Goal: Information Seeking & Learning: Learn about a topic

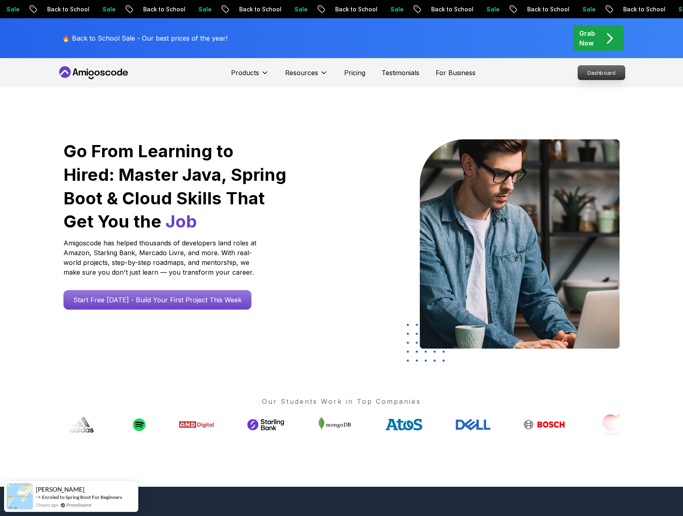
click at [615, 76] on p "Dashboard" at bounding box center [601, 73] width 47 height 14
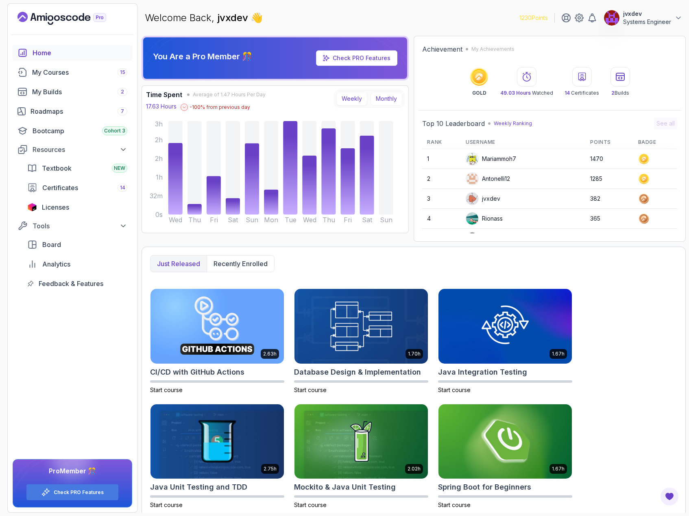
click at [385, 95] on button "Monthly" at bounding box center [386, 99] width 32 height 14
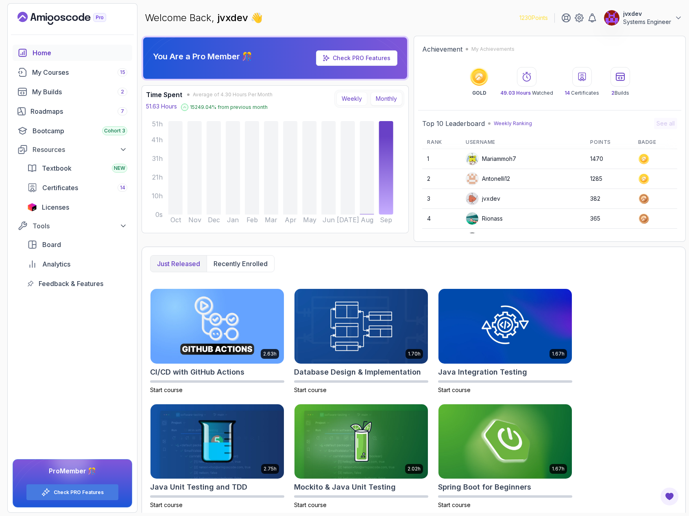
click at [351, 94] on button "Weekly" at bounding box center [351, 99] width 31 height 14
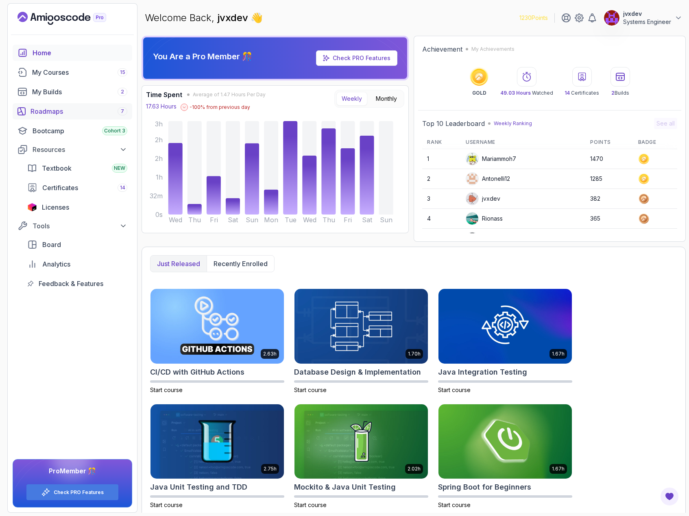
click at [81, 111] on div "Roadmaps 7" at bounding box center [78, 112] width 97 height 10
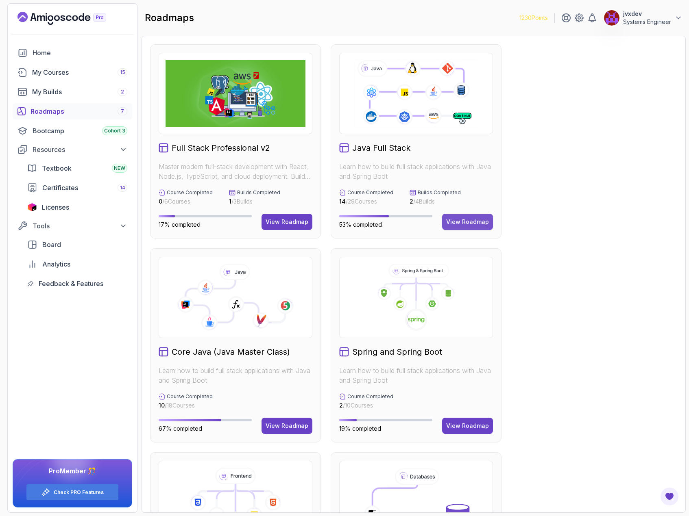
click at [483, 220] on div "View Roadmap" at bounding box center [467, 222] width 43 height 8
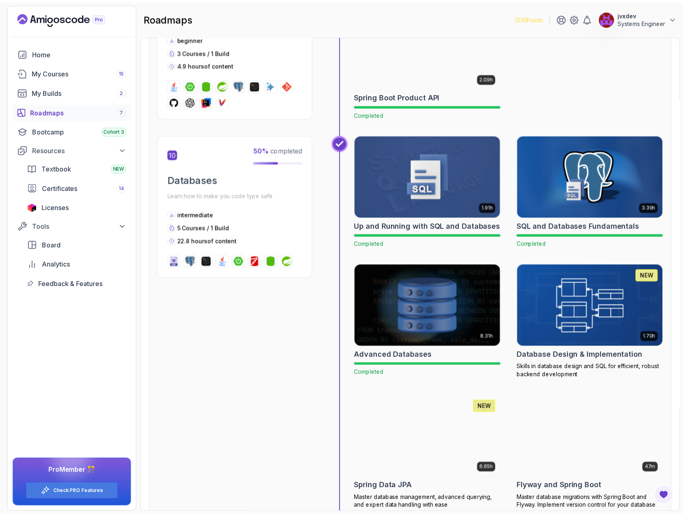
scroll to position [1707, 0]
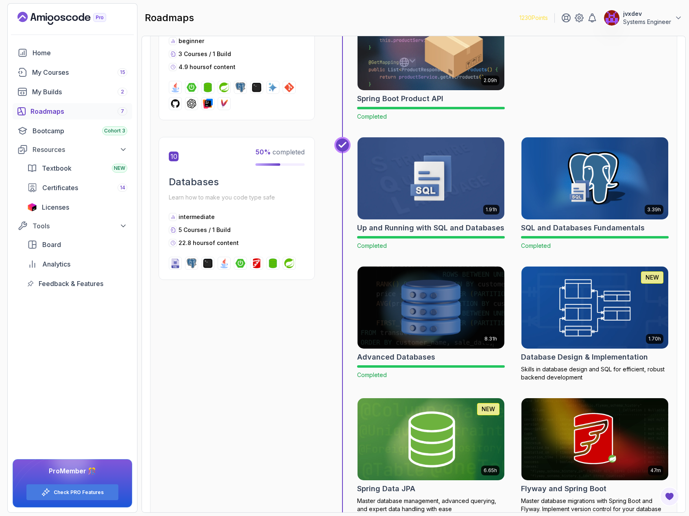
click at [559, 306] on img at bounding box center [594, 308] width 154 height 86
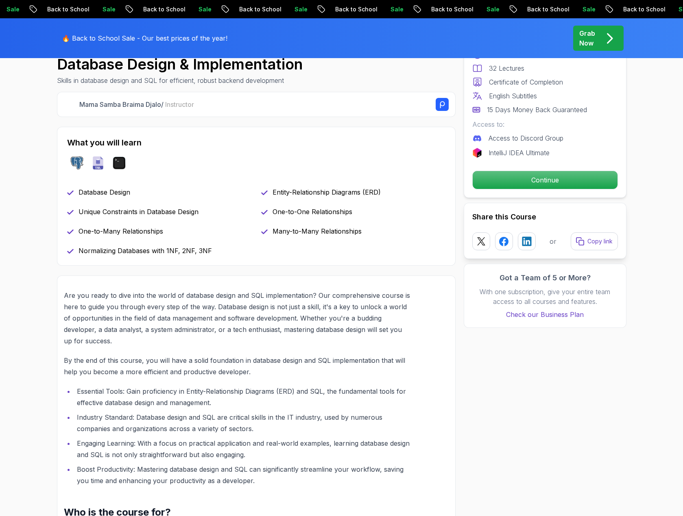
scroll to position [325, 0]
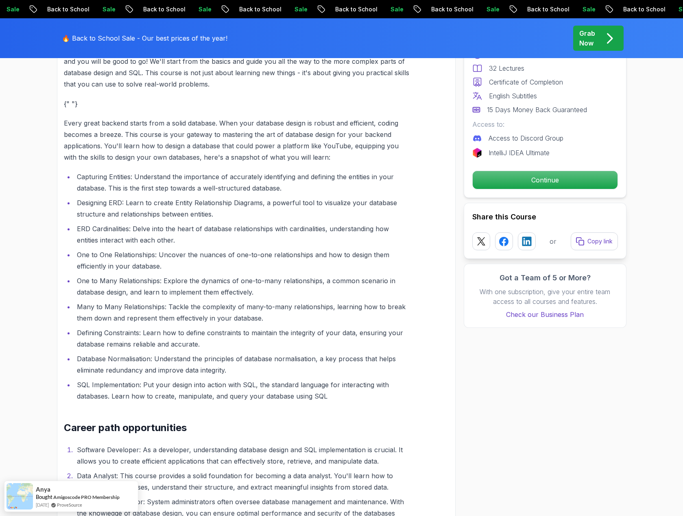
scroll to position [650, 0]
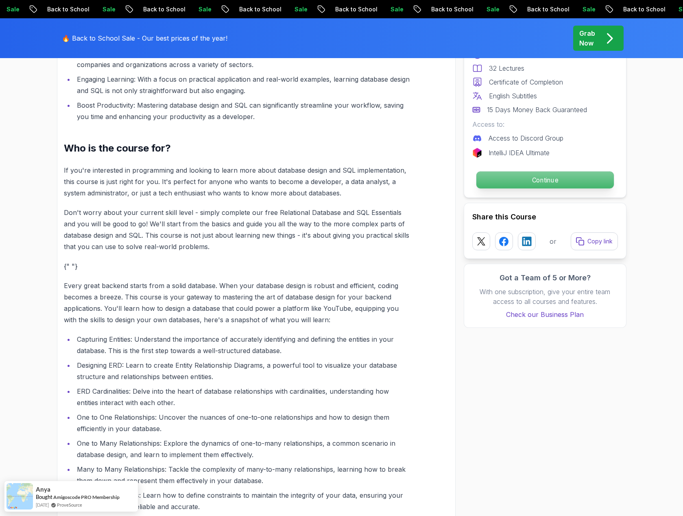
click at [538, 178] on p "Continue" at bounding box center [544, 180] width 137 height 17
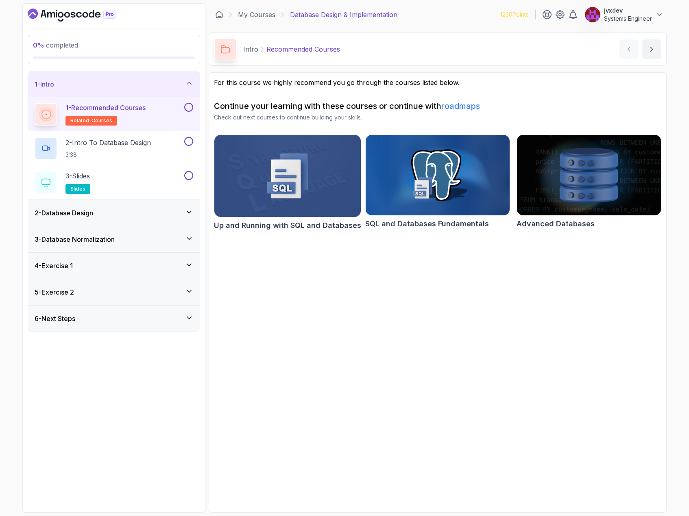
click at [190, 110] on button at bounding box center [188, 107] width 9 height 9
click at [156, 146] on div "2 - Intro To Database Design 3:38" at bounding box center [109, 148] width 148 height 23
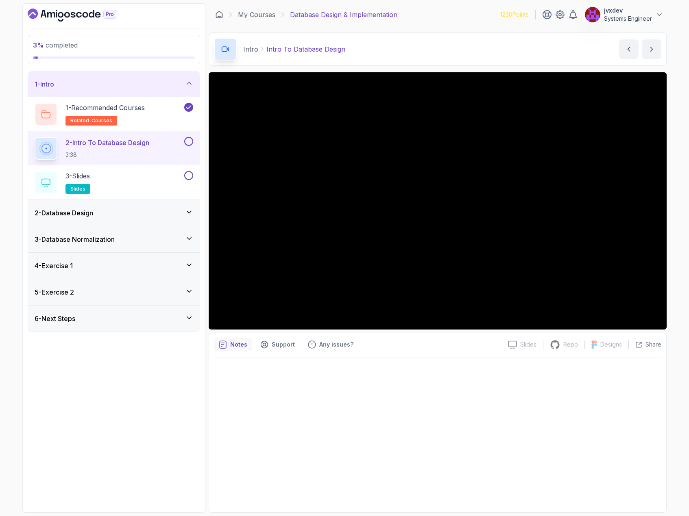
click at [451, 390] on div at bounding box center [437, 433] width 447 height 150
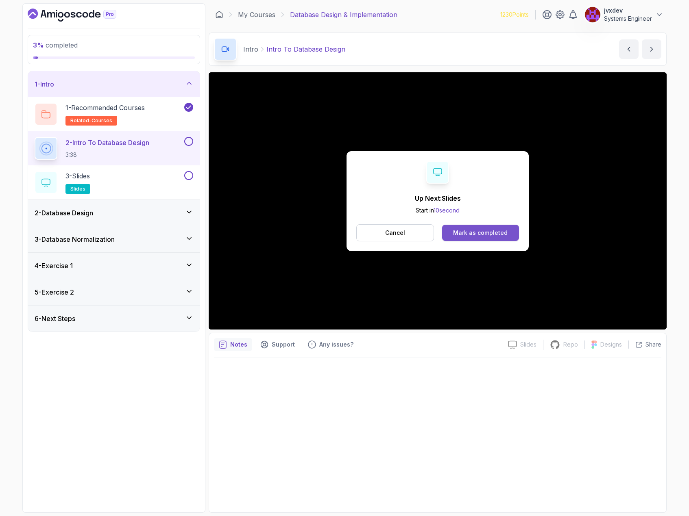
click at [480, 236] on div "Mark as completed" at bounding box center [480, 233] width 54 height 8
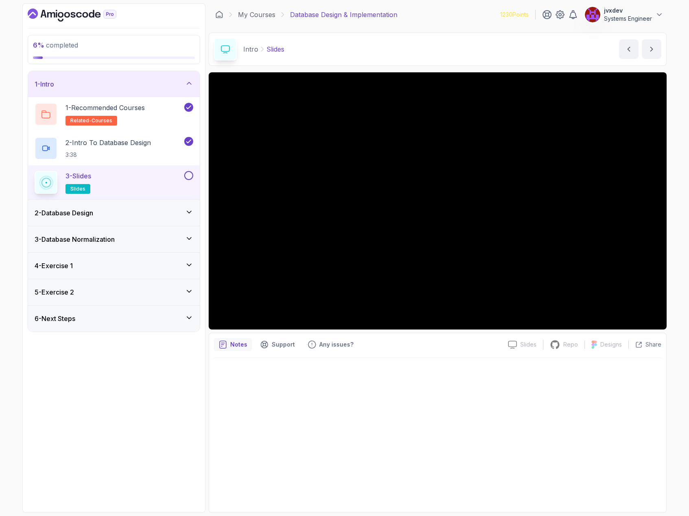
click at [165, 189] on div "3 - Slides slides" at bounding box center [109, 182] width 148 height 23
click at [186, 178] on button at bounding box center [188, 175] width 9 height 9
click at [188, 210] on icon at bounding box center [189, 212] width 8 height 8
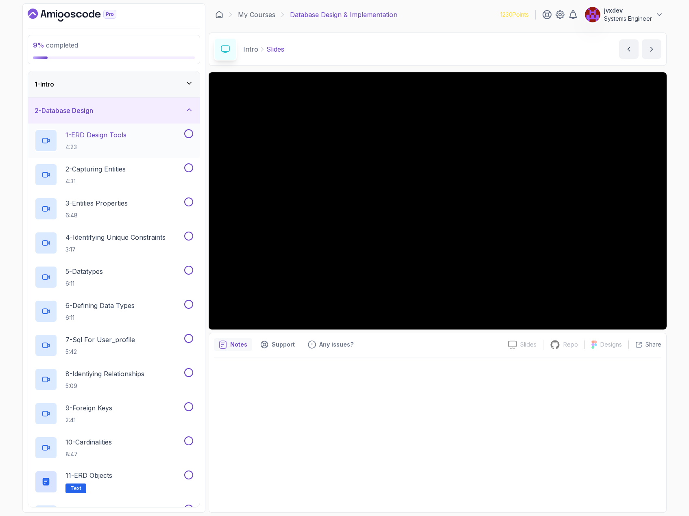
click at [144, 132] on div "1 - ERD Design Tools 4:23" at bounding box center [109, 140] width 148 height 23
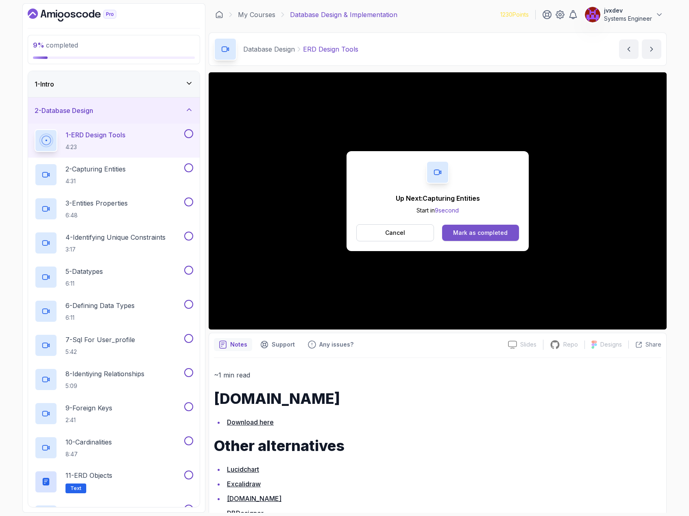
click at [500, 230] on div "Mark as completed" at bounding box center [480, 233] width 54 height 8
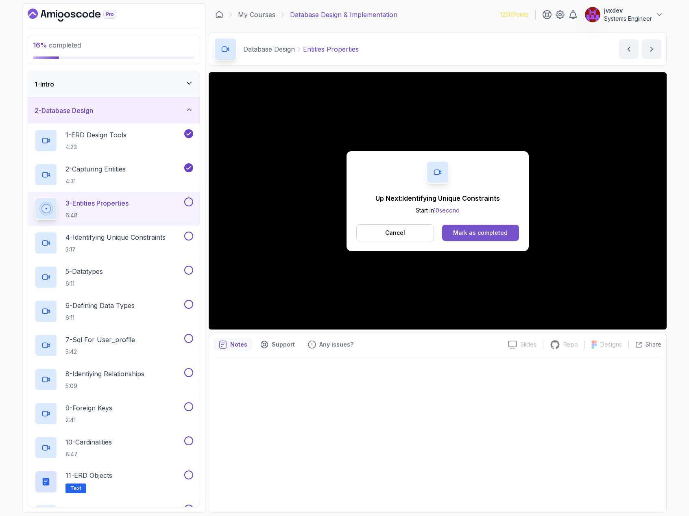
click at [501, 229] on div "Mark as completed" at bounding box center [480, 233] width 54 height 8
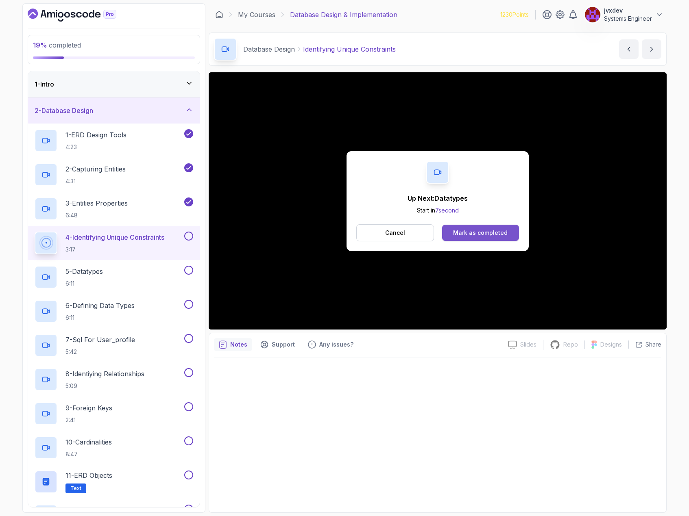
click at [477, 232] on div "Mark as completed" at bounding box center [480, 233] width 54 height 8
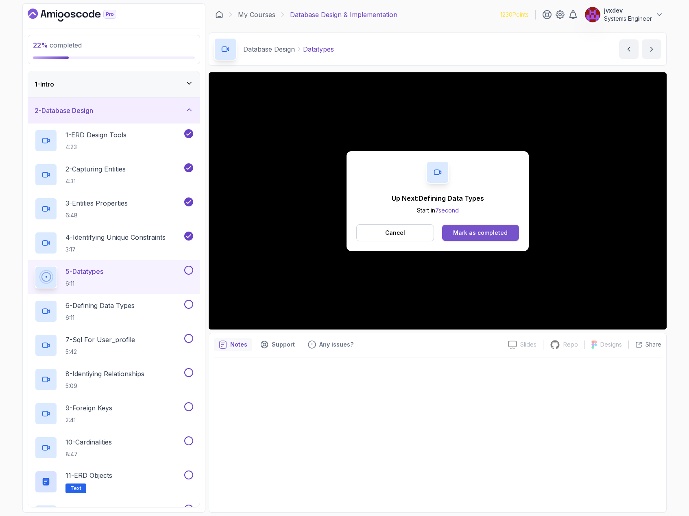
click at [490, 236] on div "Mark as completed" at bounding box center [480, 233] width 54 height 8
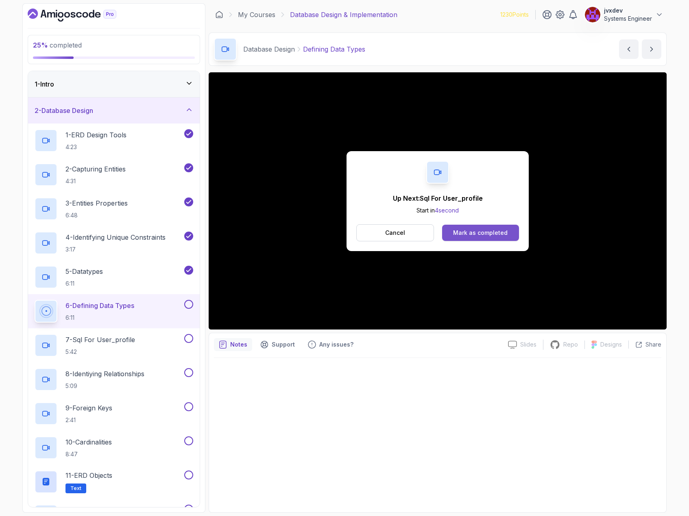
click at [492, 235] on div "Mark as completed" at bounding box center [480, 233] width 54 height 8
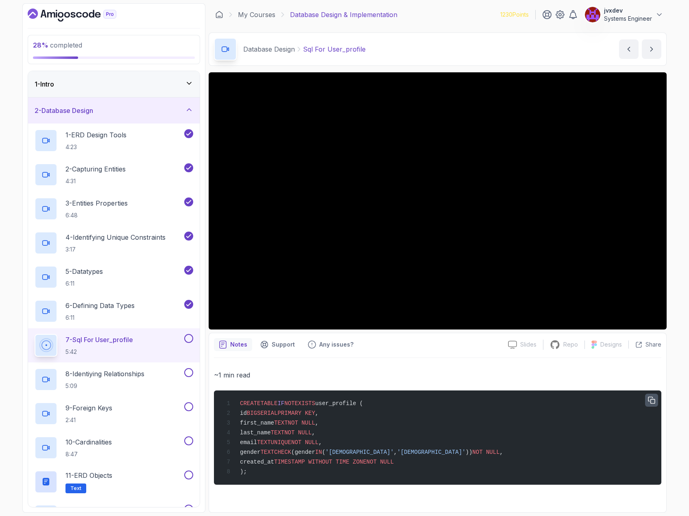
click at [656, 402] on button "button" at bounding box center [651, 400] width 13 height 13
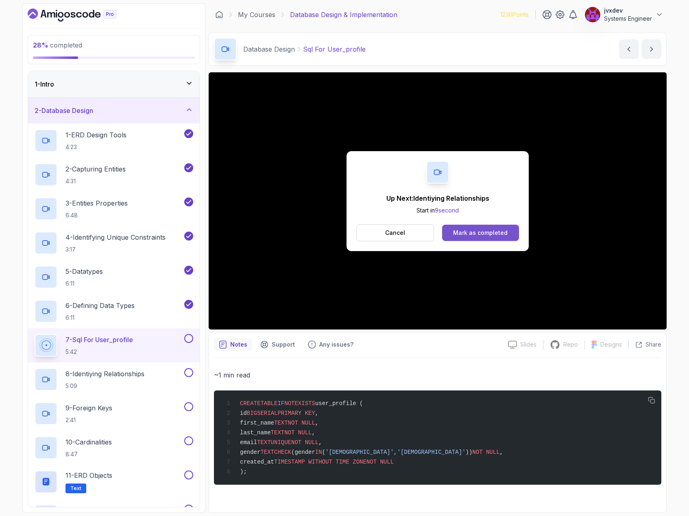
click at [474, 233] on div "Mark as completed" at bounding box center [480, 233] width 54 height 8
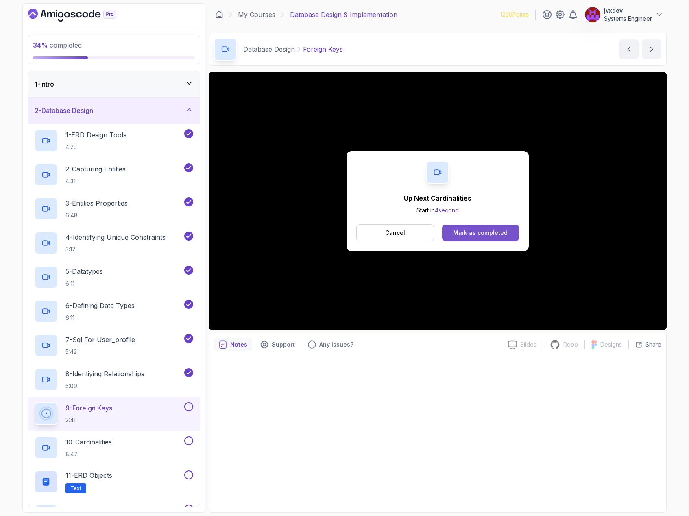
click at [471, 235] on div "Mark as completed" at bounding box center [480, 233] width 54 height 8
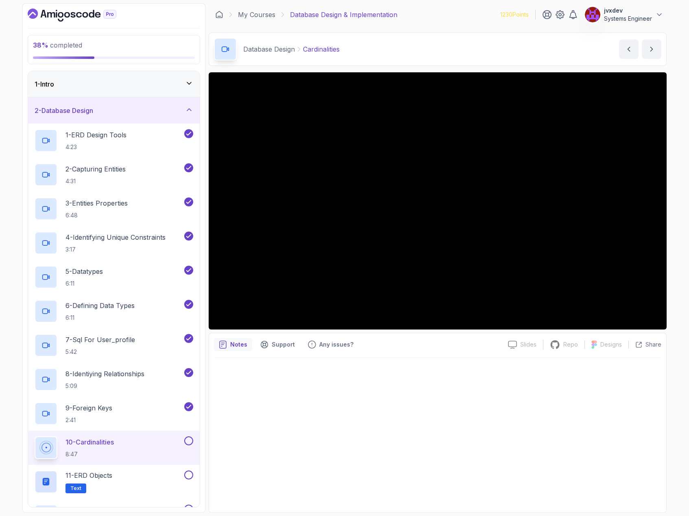
click at [491, 400] on div at bounding box center [437, 433] width 447 height 150
click at [577, 393] on div at bounding box center [437, 433] width 447 height 150
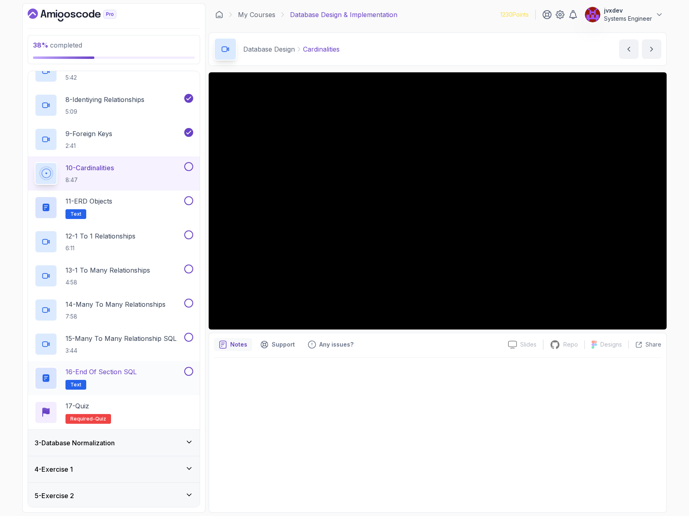
scroll to position [302, 0]
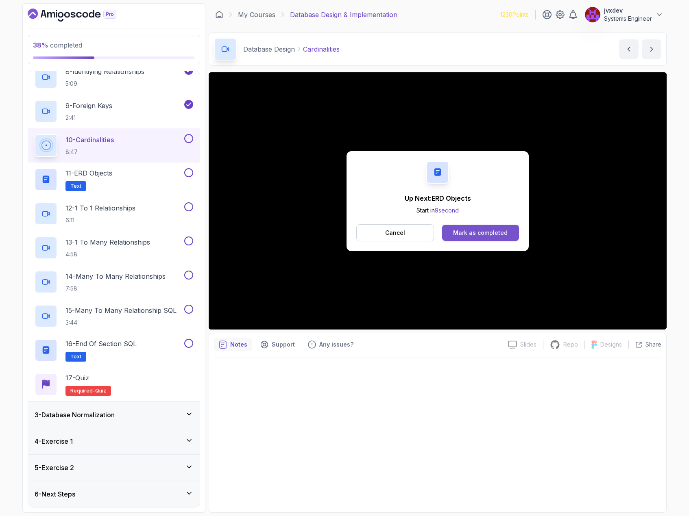
click at [502, 235] on div "Mark as completed" at bounding box center [480, 233] width 54 height 8
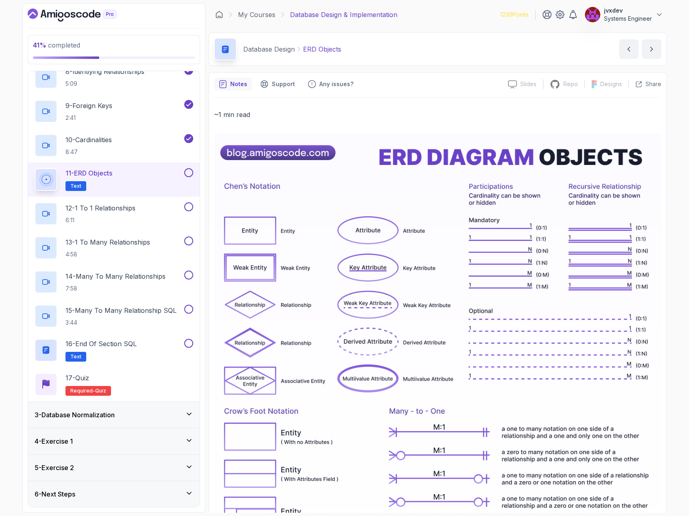
click at [184, 178] on button "11 - ERD Objects Text" at bounding box center [114, 179] width 159 height 23
click at [187, 172] on button at bounding box center [188, 172] width 9 height 9
click at [175, 211] on div "12 - 1 To 1 Relationships 6:11" at bounding box center [109, 213] width 148 height 23
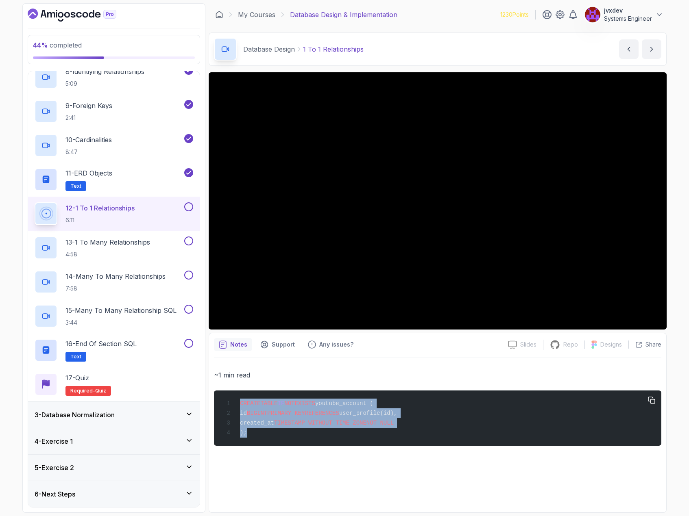
drag, startPoint x: 249, startPoint y: 435, endPoint x: 215, endPoint y: 401, distance: 47.4
click at [215, 401] on pre "CREATE TABLE IF NOT EXISTS youtube_account ( id BIGINT PRIMARY KEY REFERENCES u…" at bounding box center [437, 418] width 447 height 55
drag, startPoint x: 508, startPoint y: 406, endPoint x: 558, endPoint y: 406, distance: 49.6
click at [509, 406] on div "CREATE TABLE IF NOT EXISTS youtube_account ( id BIGINT PRIMARY KEY REFERENCES u…" at bounding box center [437, 419] width 434 height 46
click at [652, 399] on icon "button" at bounding box center [651, 400] width 7 height 7
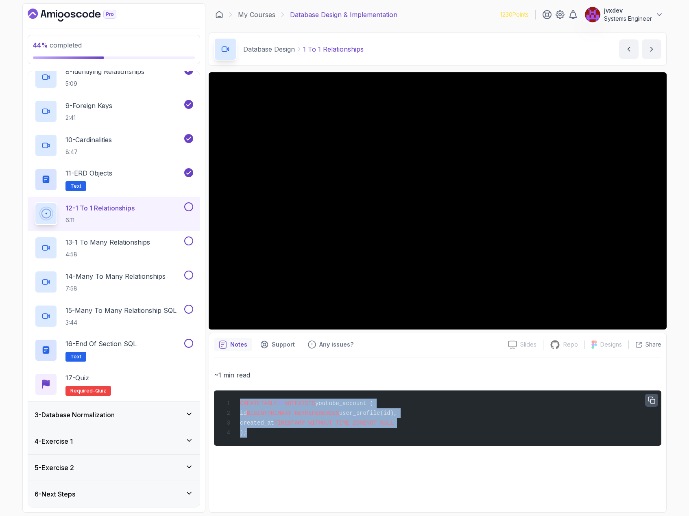
click at [436, 417] on div "CREATE TABLE IF NOT EXISTS youtube_account ( id BIGINT PRIMARY KEY REFERENCES u…" at bounding box center [437, 419] width 434 height 46
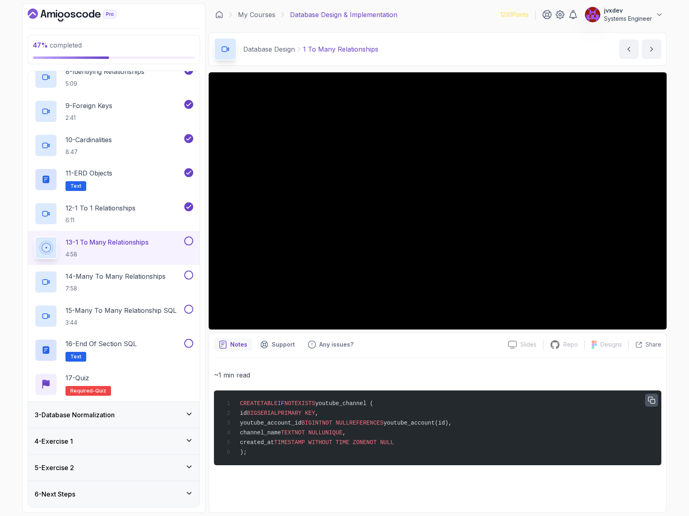
click at [651, 402] on icon "button" at bounding box center [651, 400] width 7 height 7
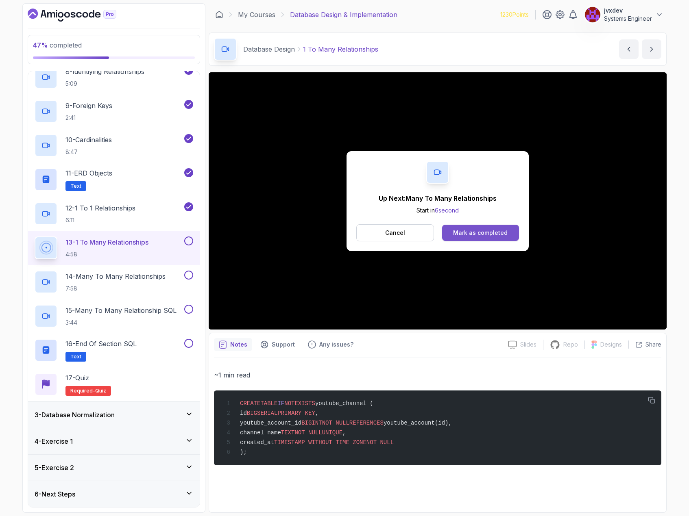
click at [485, 234] on div "Mark as completed" at bounding box center [480, 233] width 54 height 8
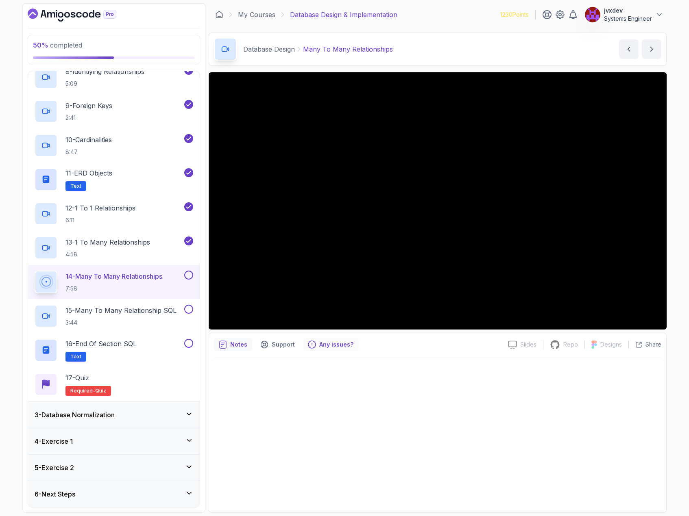
click at [309, 344] on icon "Feedback button" at bounding box center [312, 345] width 8 height 8
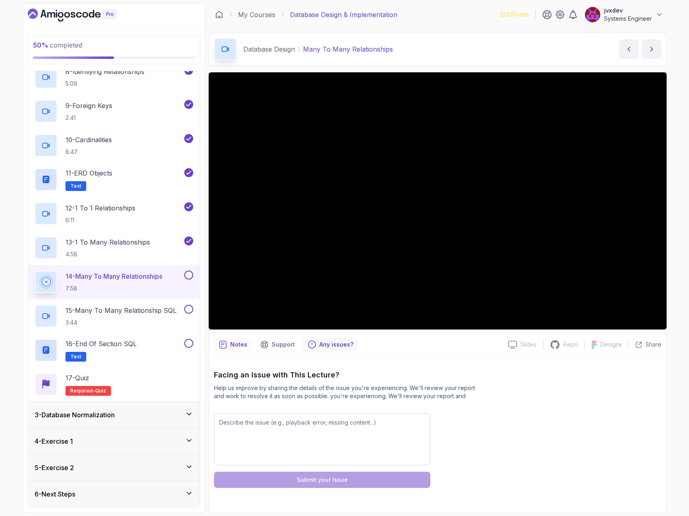
click at [231, 348] on p "Notes" at bounding box center [238, 345] width 17 height 8
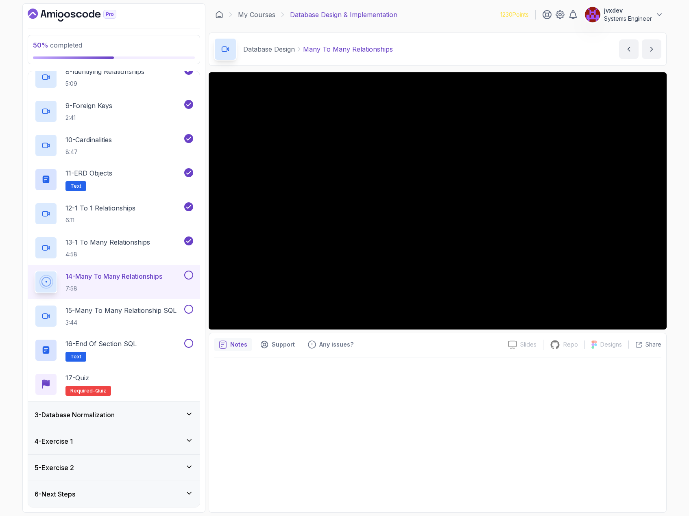
click at [535, 366] on div at bounding box center [437, 433] width 447 height 150
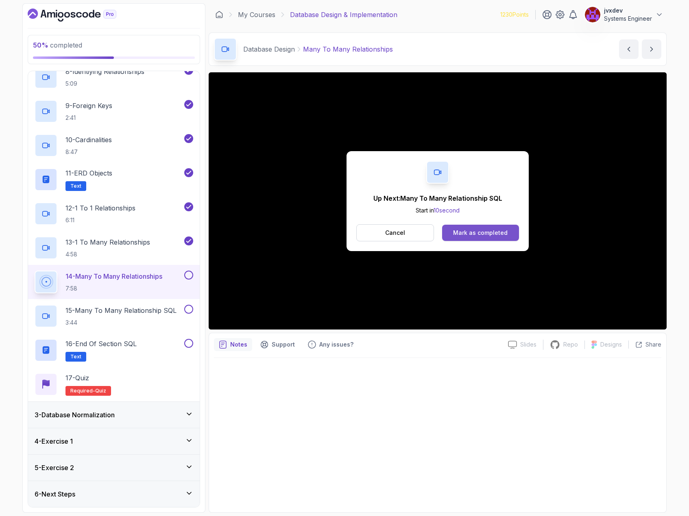
click at [482, 232] on div "Mark as completed" at bounding box center [480, 233] width 54 height 8
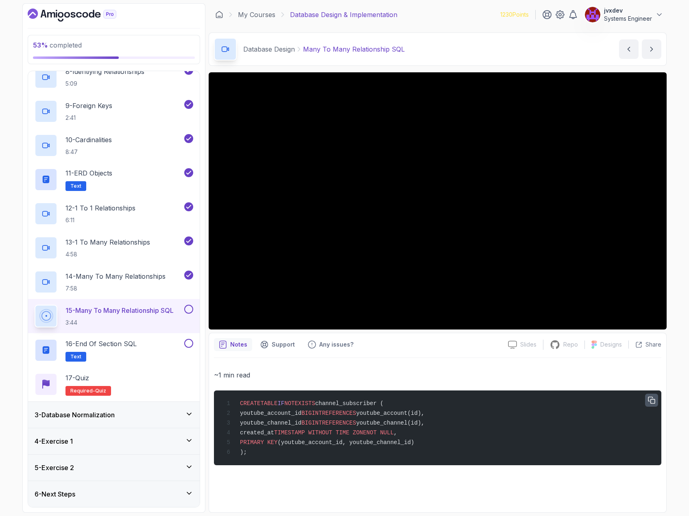
click at [649, 397] on icon "button" at bounding box center [651, 400] width 7 height 7
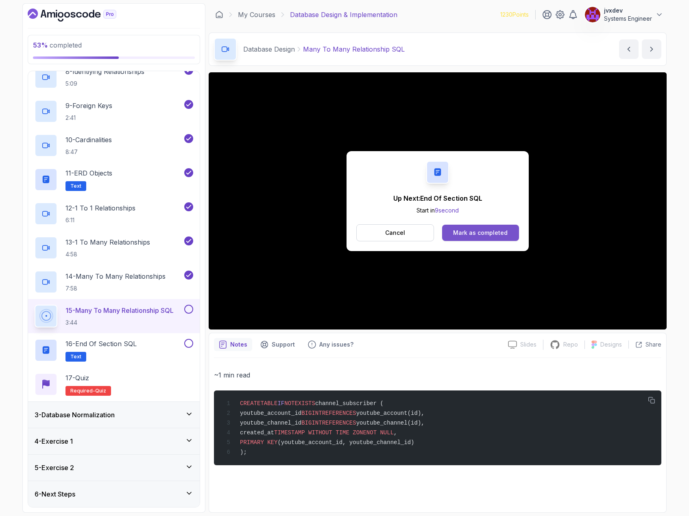
click at [501, 227] on button "Mark as completed" at bounding box center [480, 233] width 77 height 16
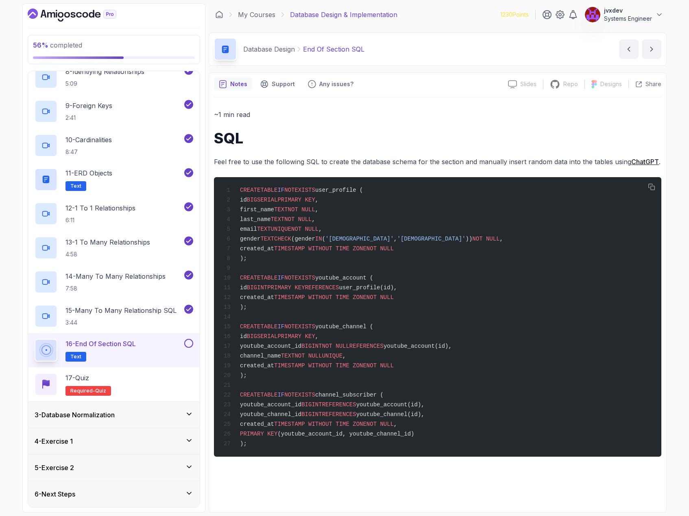
click at [180, 347] on div "16 - End Of Section SQL Text" at bounding box center [109, 350] width 148 height 23
click at [190, 343] on button at bounding box center [188, 343] width 9 height 9
click at [139, 389] on div "17 - Quiz Required- quiz" at bounding box center [114, 384] width 159 height 23
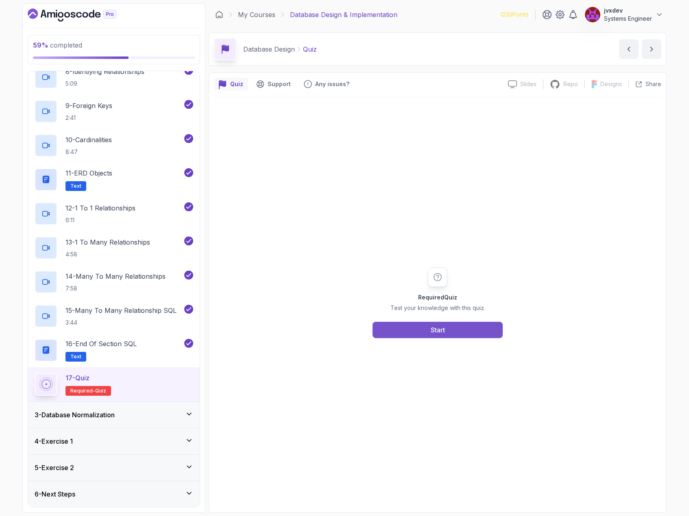
click at [459, 334] on button "Start" at bounding box center [437, 330] width 130 height 16
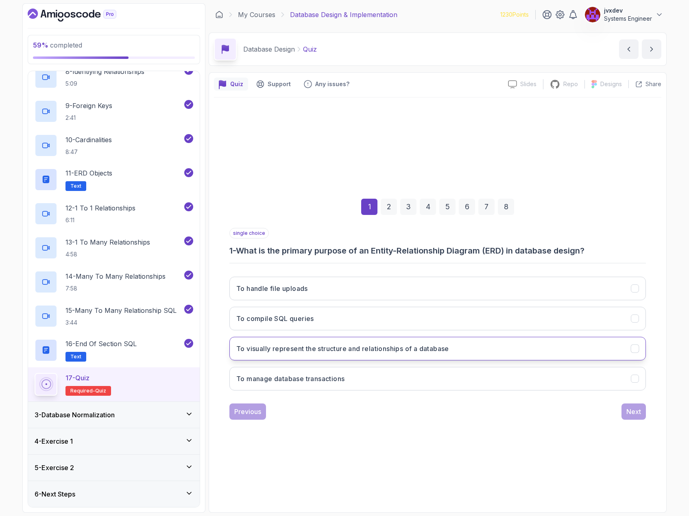
click at [359, 344] on h3 "To visually represent the structure and relationships of a database" at bounding box center [342, 349] width 213 height 10
click at [627, 409] on div "Next" at bounding box center [633, 412] width 15 height 10
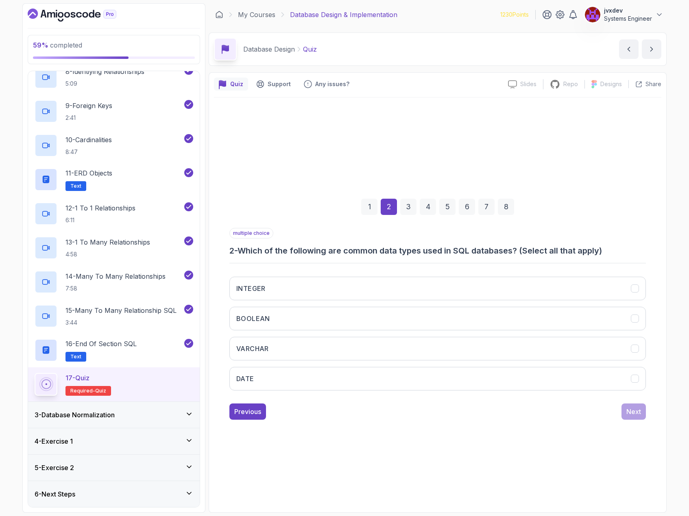
click at [250, 421] on div "1 2 3 4 5 6 7 8 multiple choice 2 - Which of the following are common data type…" at bounding box center [437, 302] width 447 height 247
click at [250, 412] on div "Previous" at bounding box center [247, 412] width 27 height 10
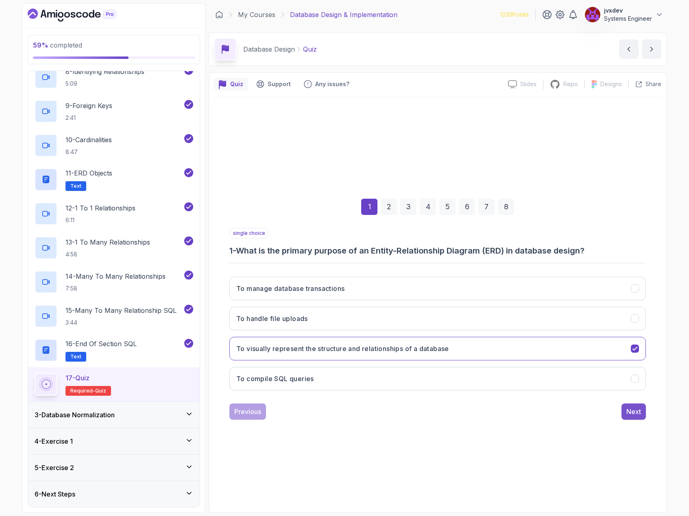
click at [632, 418] on button "Next" at bounding box center [633, 412] width 24 height 16
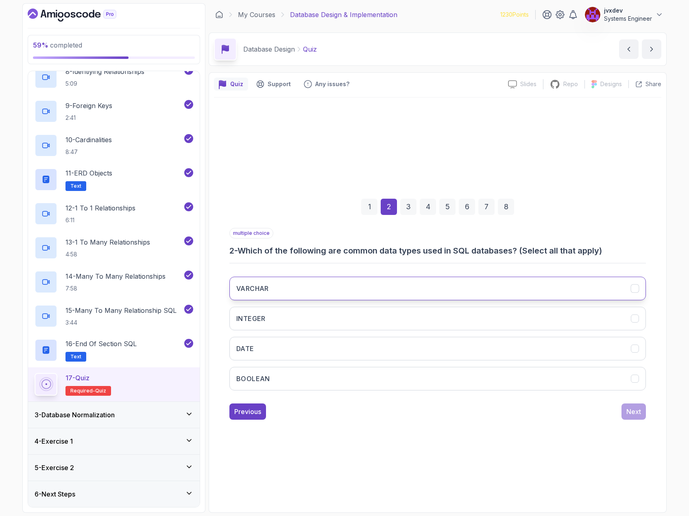
click at [337, 279] on button "VARCHAR" at bounding box center [437, 289] width 416 height 24
drag, startPoint x: 293, startPoint y: 314, endPoint x: 280, endPoint y: 337, distance: 26.4
click at [293, 315] on button "INTEGER" at bounding box center [437, 319] width 416 height 24
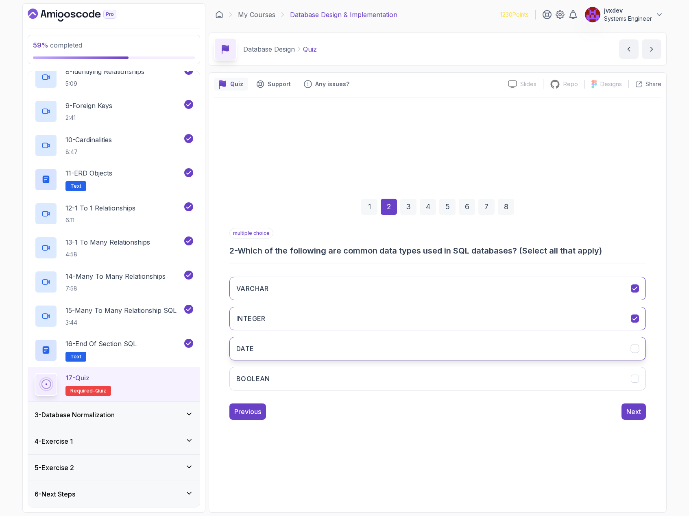
click at [276, 344] on button "DATE" at bounding box center [437, 349] width 416 height 24
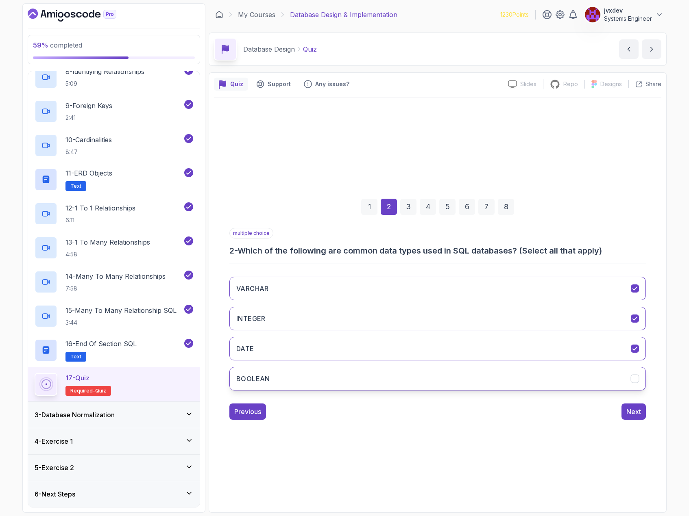
click at [270, 381] on button "BOOLEAN" at bounding box center [437, 379] width 416 height 24
click at [634, 411] on div "Next" at bounding box center [633, 412] width 15 height 10
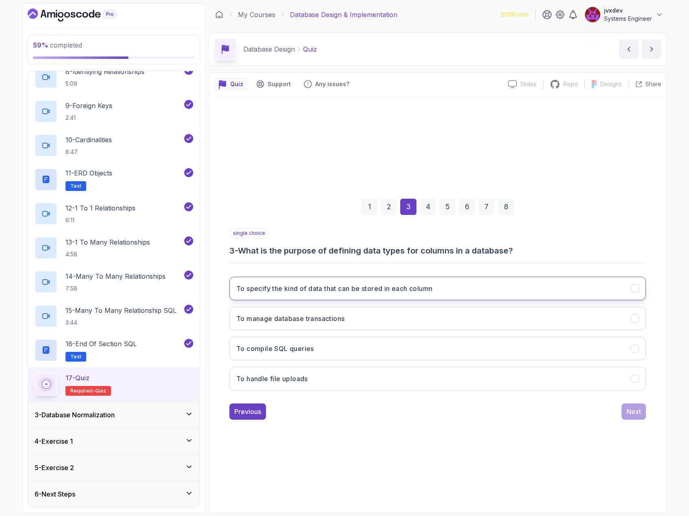
click at [355, 293] on h3 "To specify the kind of data that can be stored in each column" at bounding box center [334, 289] width 196 height 10
click at [633, 408] on div "Next" at bounding box center [633, 412] width 15 height 10
click at [435, 293] on h3 "By using a foreign key in one table that references a primary key in another ta…" at bounding box center [366, 289] width 261 height 10
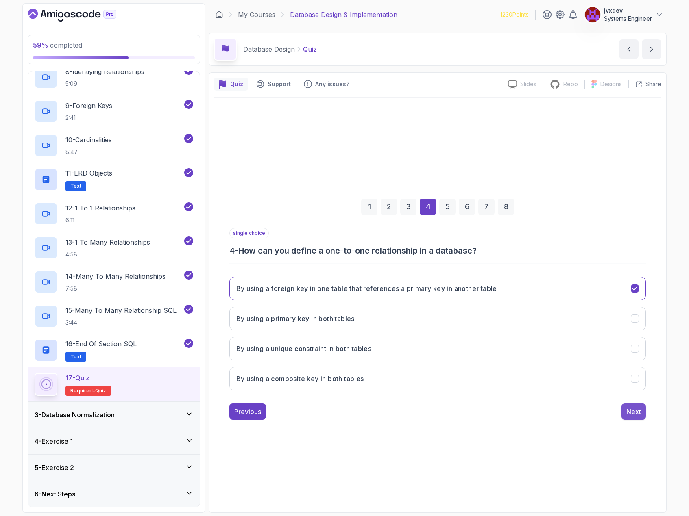
click at [638, 415] on div "Next" at bounding box center [633, 412] width 15 height 10
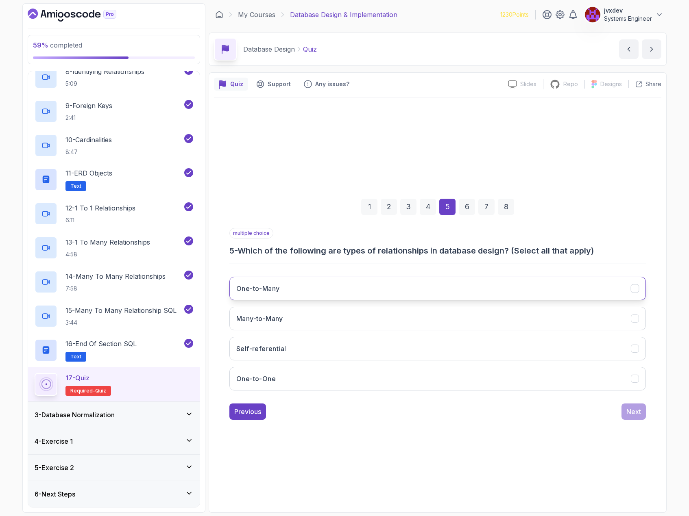
click at [372, 292] on button "One-to-Many" at bounding box center [437, 289] width 416 height 24
click at [336, 315] on button "Many-to-Many" at bounding box center [437, 319] width 416 height 24
click at [304, 381] on button "One-to-One" at bounding box center [437, 379] width 416 height 24
click at [633, 417] on button "Next" at bounding box center [633, 412] width 24 height 16
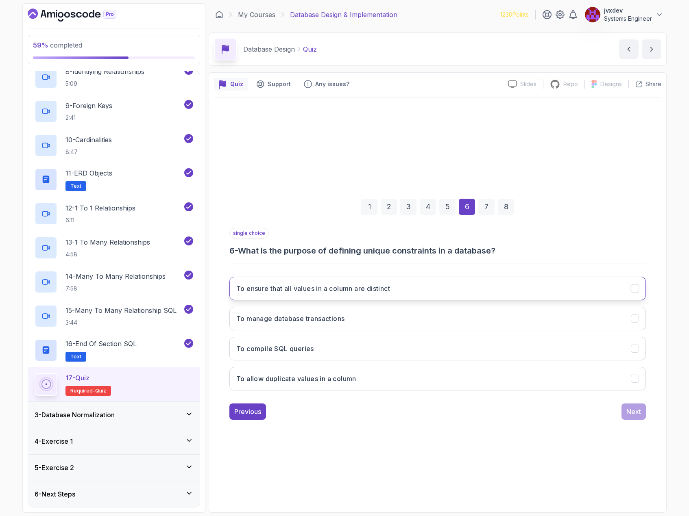
click at [403, 289] on button "To ensure that all values in a column are distinct" at bounding box center [437, 289] width 416 height 24
click at [639, 408] on div "Next" at bounding box center [633, 412] width 15 height 10
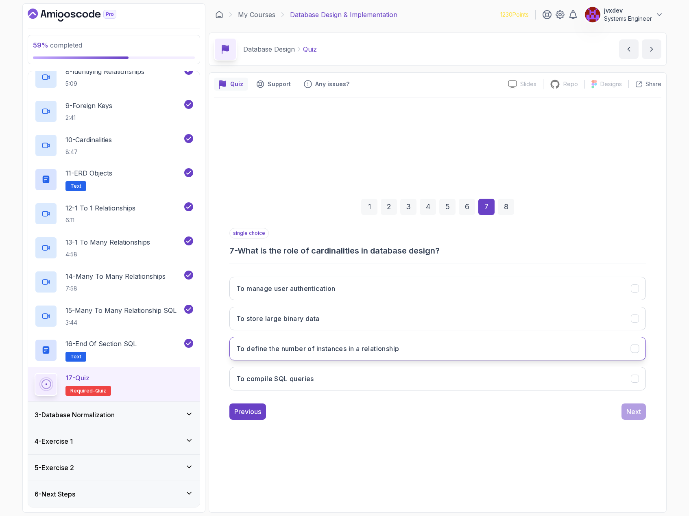
click at [350, 350] on h3 "To define the number of instances in a relationship" at bounding box center [317, 349] width 163 height 10
click at [638, 415] on div "Next" at bounding box center [633, 412] width 15 height 10
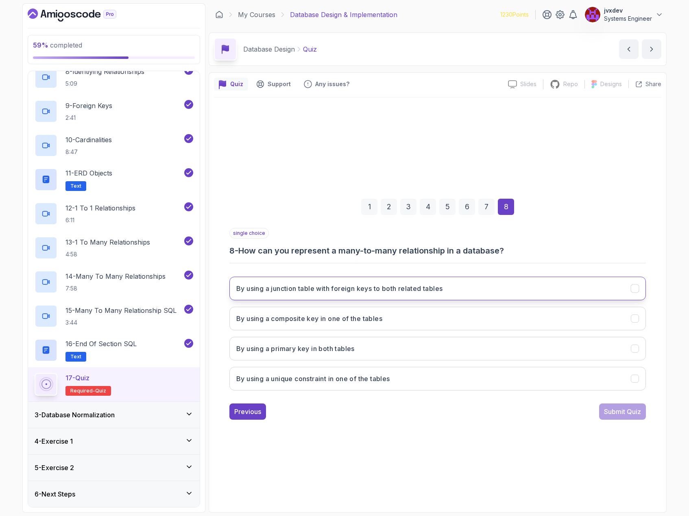
click at [359, 289] on h3 "By using a junction table with foreign keys to both related tables" at bounding box center [339, 289] width 206 height 10
click at [627, 411] on div "Submit Quiz" at bounding box center [622, 412] width 37 height 10
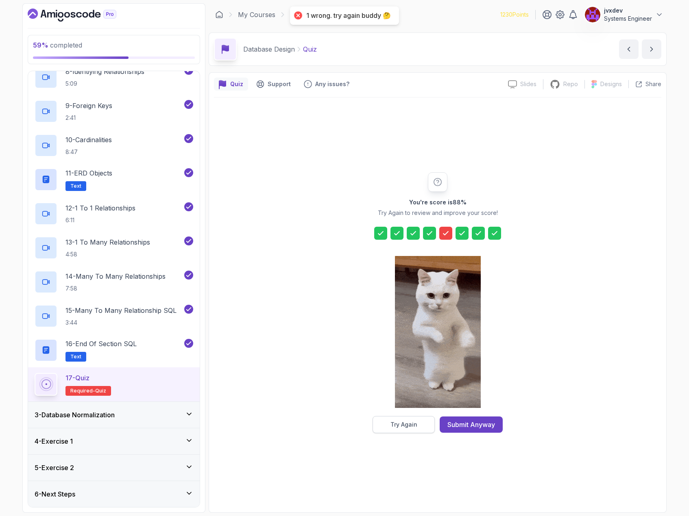
click at [409, 427] on div "Try Again" at bounding box center [403, 425] width 27 height 8
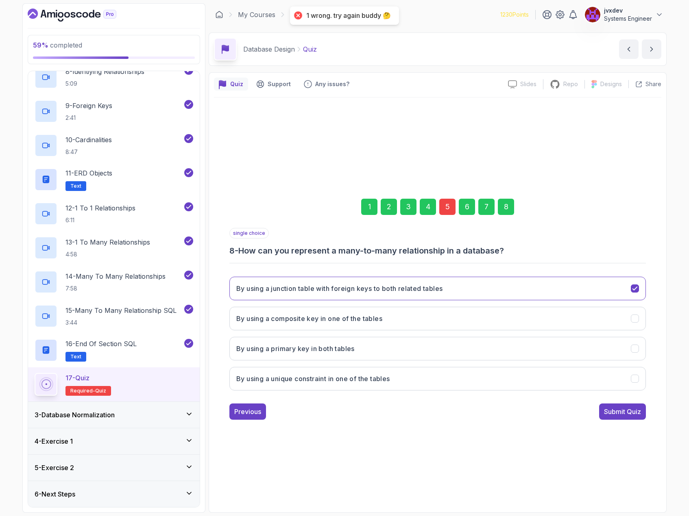
click at [441, 207] on div "5" at bounding box center [447, 207] width 16 height 16
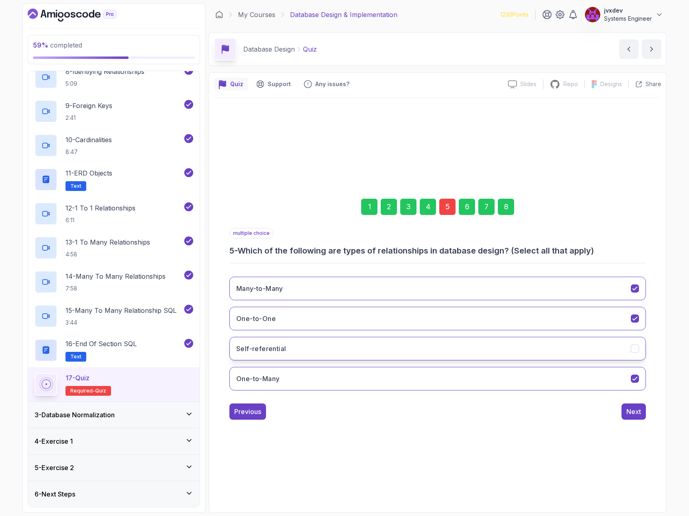
click at [351, 347] on button "Self-referential" at bounding box center [437, 349] width 416 height 24
drag, startPoint x: 629, startPoint y: 412, endPoint x: 635, endPoint y: 413, distance: 6.2
click at [630, 412] on div "Next" at bounding box center [633, 412] width 15 height 10
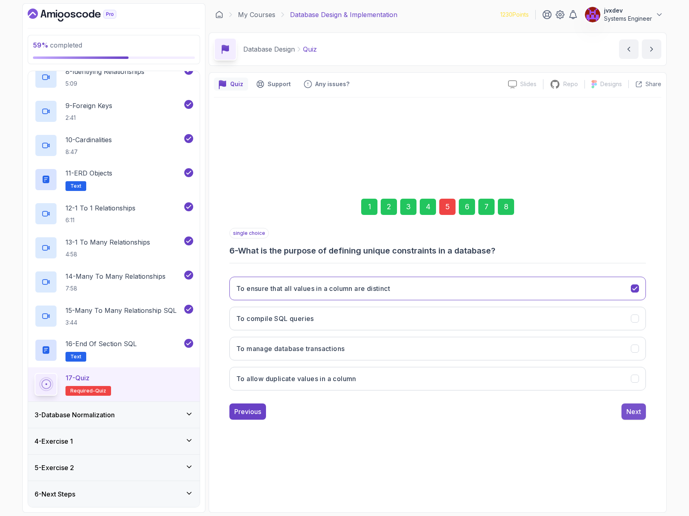
click at [639, 413] on div "Next" at bounding box center [633, 412] width 15 height 10
click at [639, 413] on div "Submit Quiz" at bounding box center [622, 412] width 37 height 10
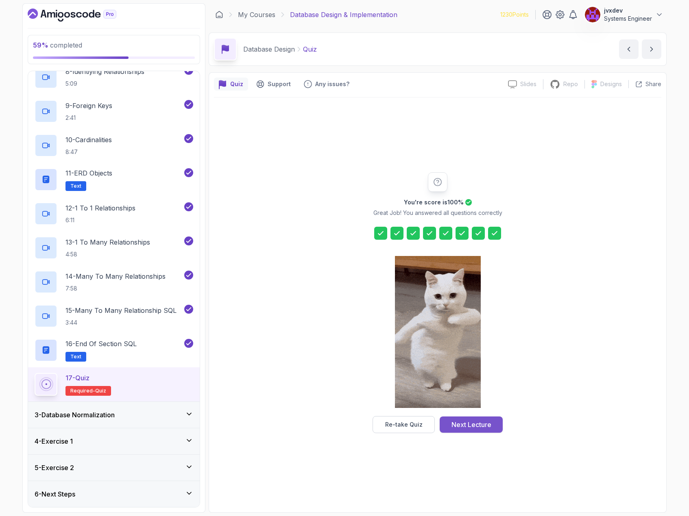
click at [471, 426] on div "Next Lecture" at bounding box center [471, 425] width 40 height 10
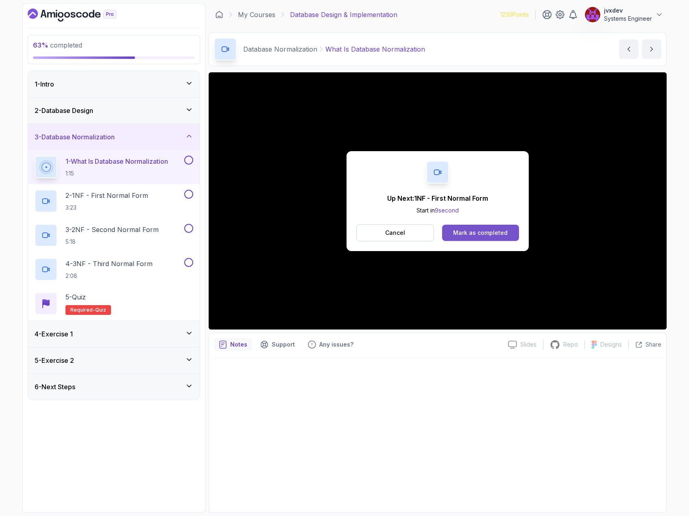
click at [488, 235] on div "Mark as completed" at bounding box center [480, 233] width 54 height 8
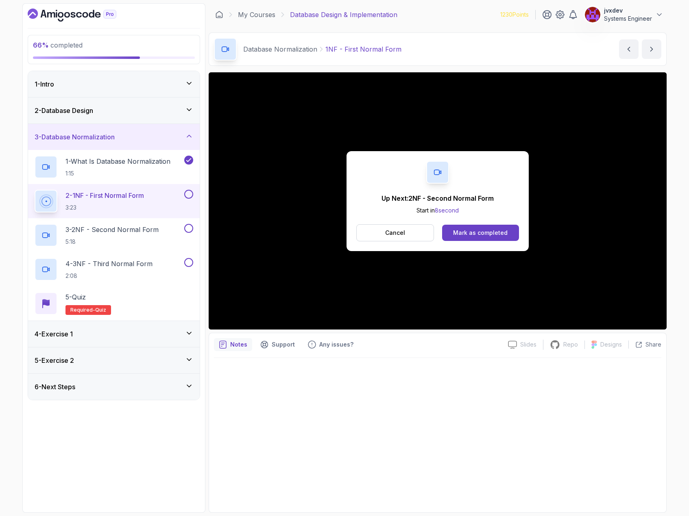
click at [485, 223] on div "Up Next: 2NF - Second Normal Form Start in 8 second Cancel Mark as completed" at bounding box center [437, 201] width 182 height 100
click at [490, 231] on div "Mark as completed" at bounding box center [480, 233] width 54 height 8
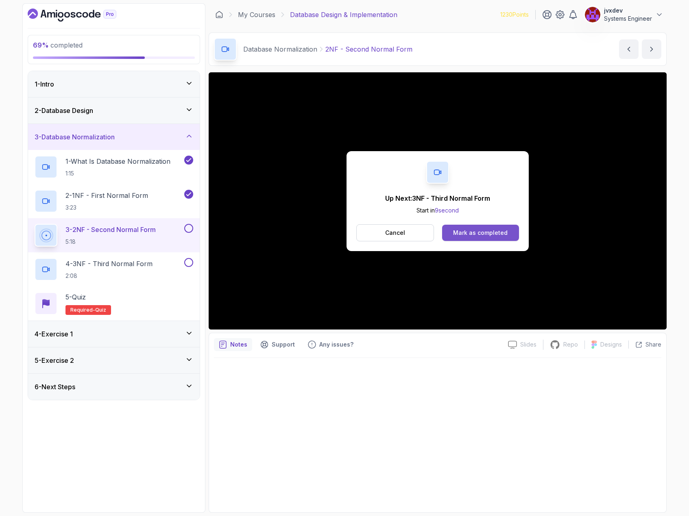
click at [503, 230] on div "Mark as completed" at bounding box center [480, 233] width 54 height 8
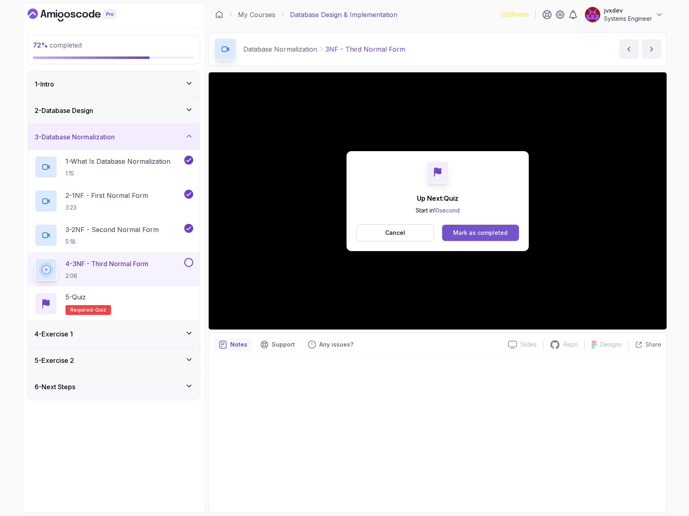
click at [470, 227] on button "Mark as completed" at bounding box center [480, 233] width 77 height 16
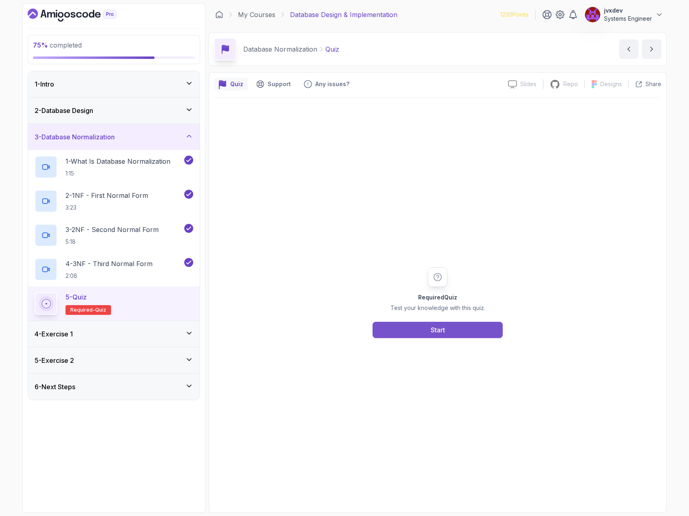
click at [444, 333] on div "Start" at bounding box center [437, 330] width 14 height 10
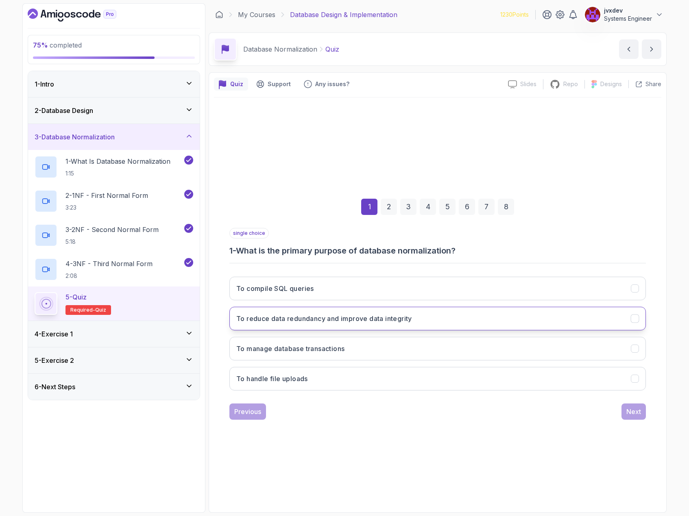
click at [408, 316] on h3 "To reduce data redundancy and improve data integrity" at bounding box center [324, 319] width 176 height 10
click at [642, 411] on button "Next" at bounding box center [633, 412] width 24 height 16
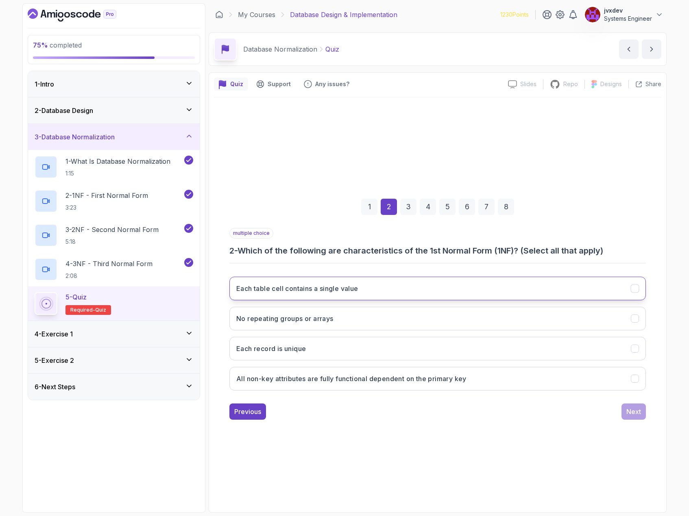
click at [394, 285] on button "Each table cell contains a single value" at bounding box center [437, 289] width 416 height 24
click at [376, 320] on button "No repeating groups or arrays" at bounding box center [437, 319] width 416 height 24
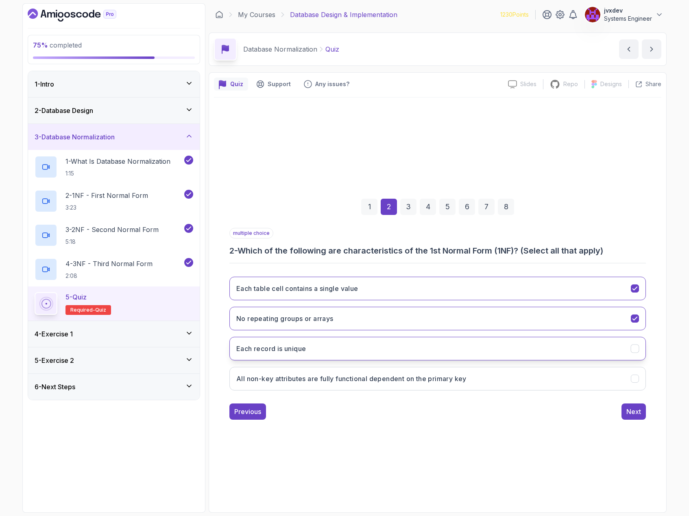
click at [369, 346] on button "Each record is unique" at bounding box center [437, 349] width 416 height 24
click at [635, 413] on div "Next" at bounding box center [633, 412] width 15 height 10
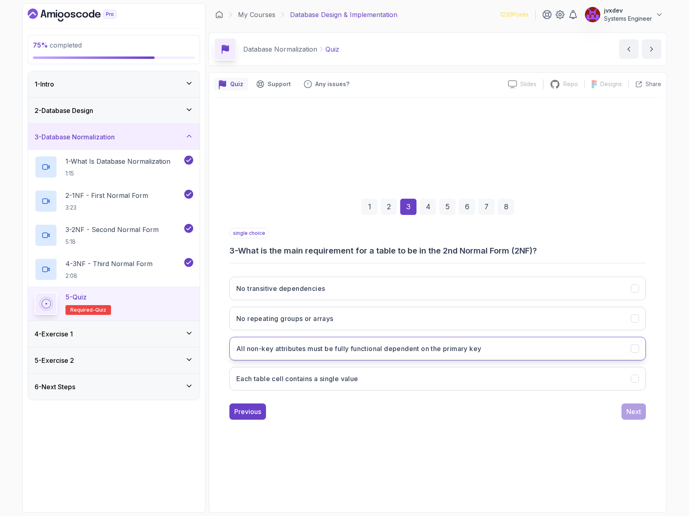
click at [437, 350] on h3 "All non-key attributes must be fully functional dependent on the primary key" at bounding box center [358, 349] width 245 height 10
click at [637, 412] on div "Next" at bounding box center [633, 412] width 15 height 10
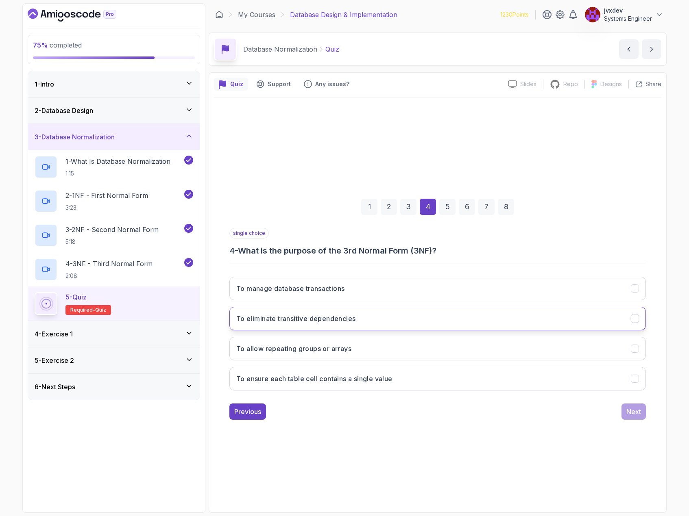
click at [411, 317] on button "To eliminate transitive dependencies" at bounding box center [437, 319] width 416 height 24
click at [635, 416] on div "Next" at bounding box center [633, 412] width 15 height 10
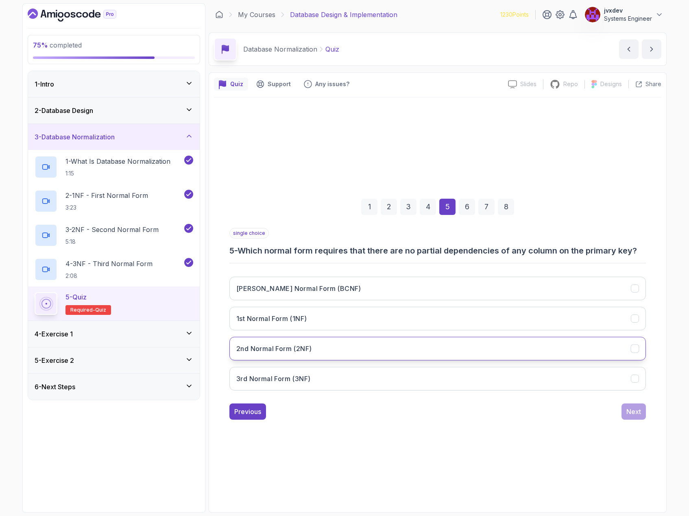
click at [433, 355] on button "2nd Normal Form (2NF)" at bounding box center [437, 349] width 416 height 24
click at [640, 407] on div "Next" at bounding box center [633, 412] width 15 height 10
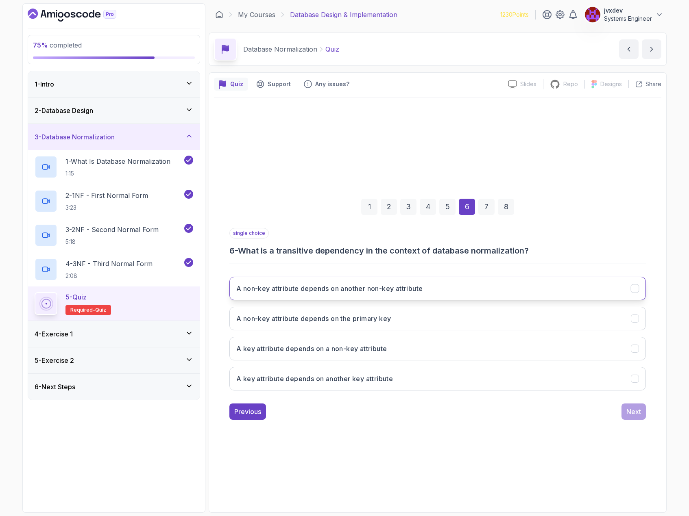
click at [459, 289] on button "A non-key attribute depends on another non-key attribute" at bounding box center [437, 289] width 416 height 24
click at [623, 407] on button "Next" at bounding box center [633, 412] width 24 height 16
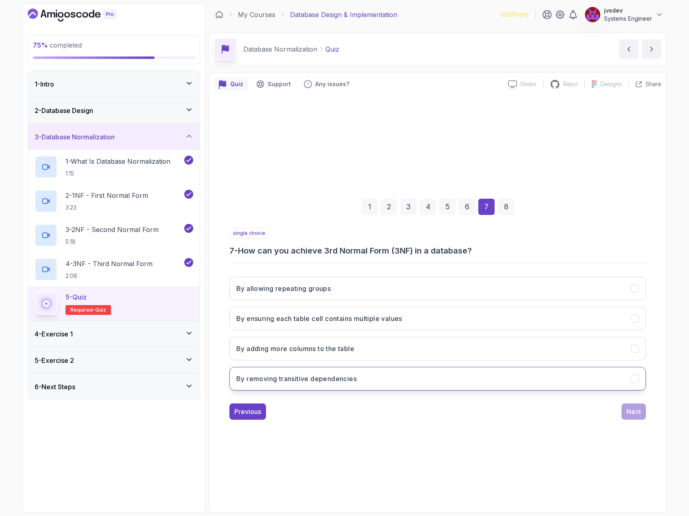
click at [400, 371] on button "By removing transitive dependencies" at bounding box center [437, 379] width 416 height 24
click at [639, 413] on div "Next" at bounding box center [633, 412] width 15 height 10
click at [402, 377] on button "Improved data integrity and reduced redundancy" at bounding box center [437, 379] width 416 height 24
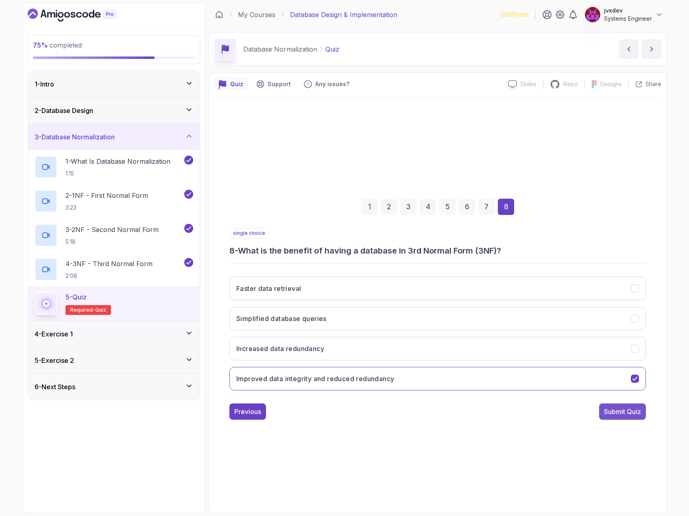
click at [621, 416] on div "Submit Quiz" at bounding box center [622, 412] width 37 height 10
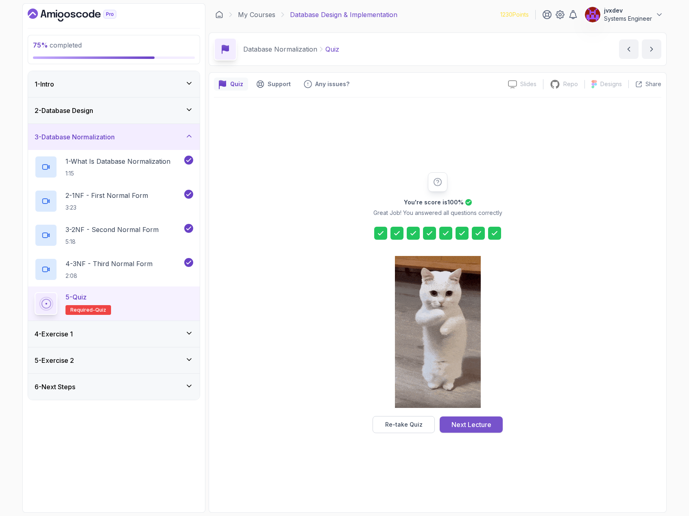
click at [485, 428] on div "Next Lecture" at bounding box center [471, 425] width 40 height 10
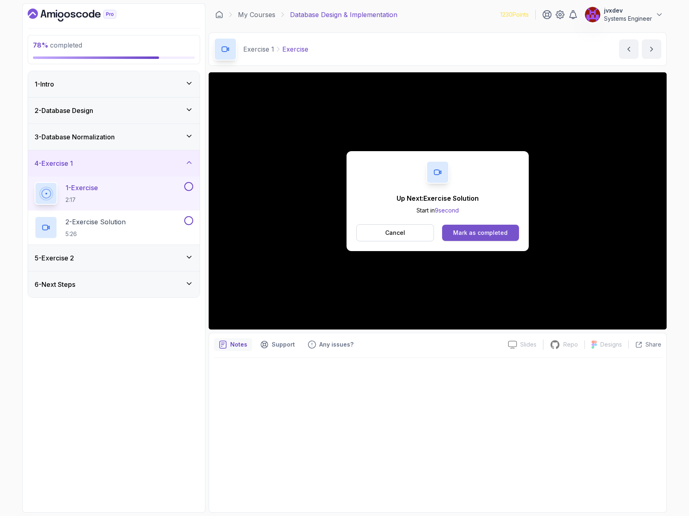
click at [489, 232] on div "Mark as completed" at bounding box center [480, 233] width 54 height 8
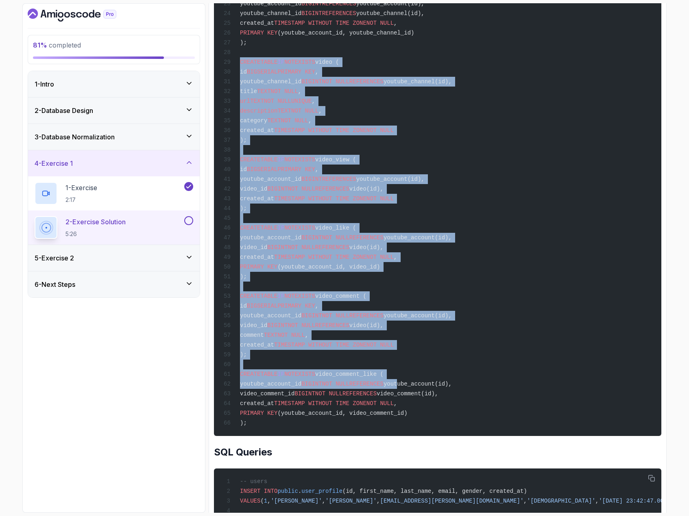
scroll to position [1098, 0]
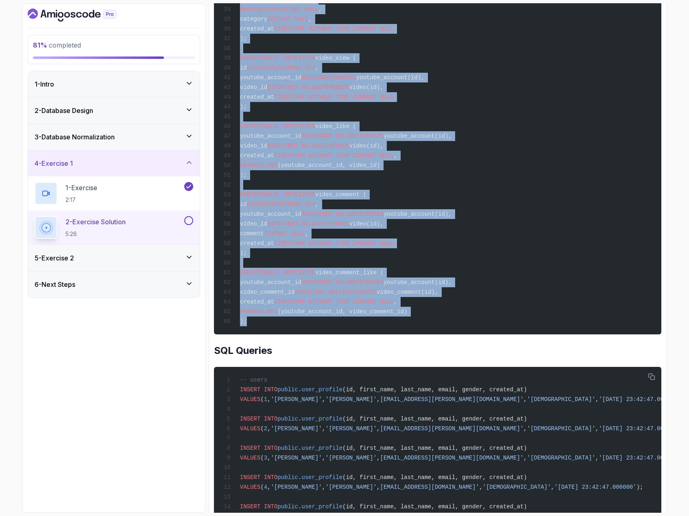
drag, startPoint x: 240, startPoint y: 216, endPoint x: 427, endPoint y: 345, distance: 227.2
click at [427, 330] on div "CREATE TABLE IF NOT EXISTS user_profile ( id BIGSERIAL PRIMARY KEY , first_name…" at bounding box center [437, 4] width 434 height 650
copy code "CREATE TABLE IF NOT EXISTS video ( id BIGSERIAL PRIMARY KEY , youtube_channel_i…"
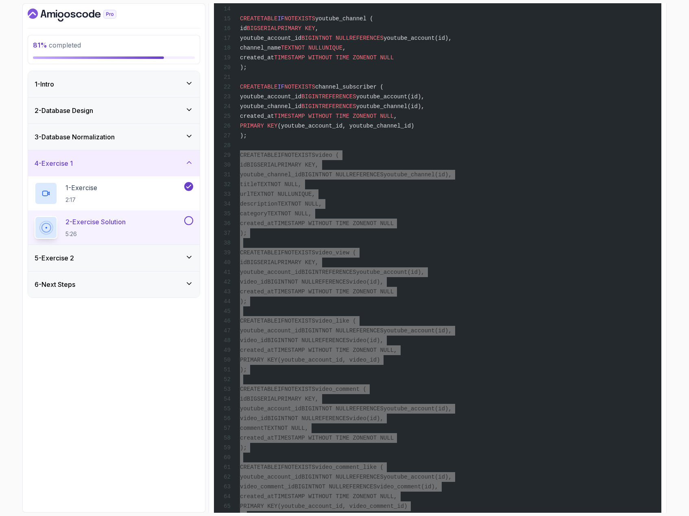
scroll to position [813, 0]
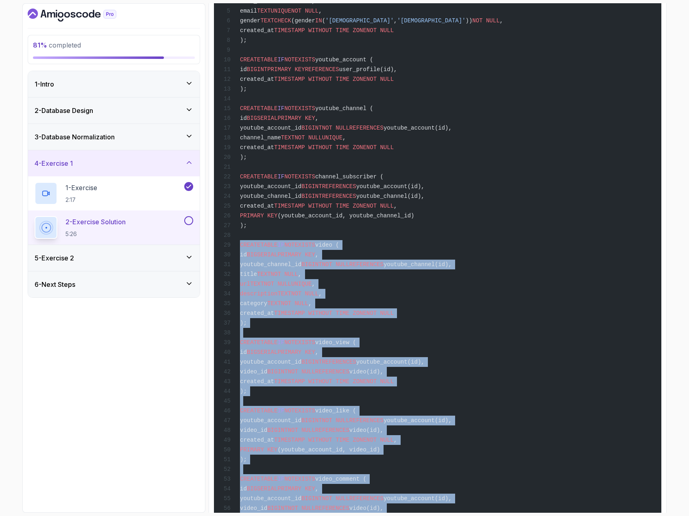
click at [512, 319] on div "CREATE TABLE IF NOT EXISTS user_profile ( id BIGSERIAL PRIMARY KEY , first_name…" at bounding box center [437, 289] width 434 height 650
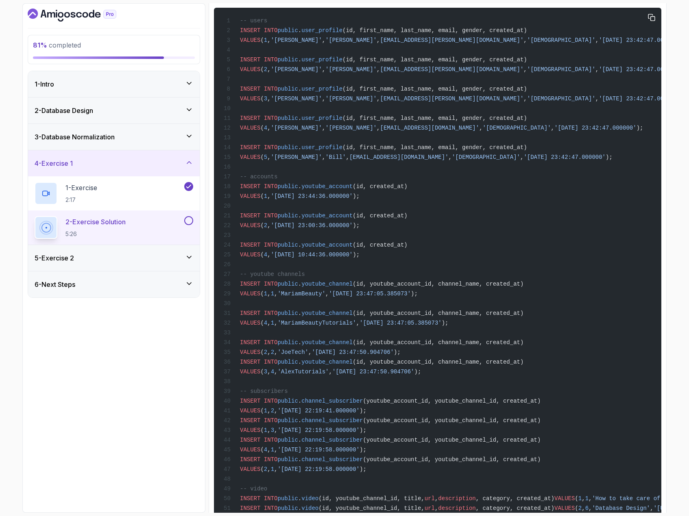
scroll to position [1463, 0]
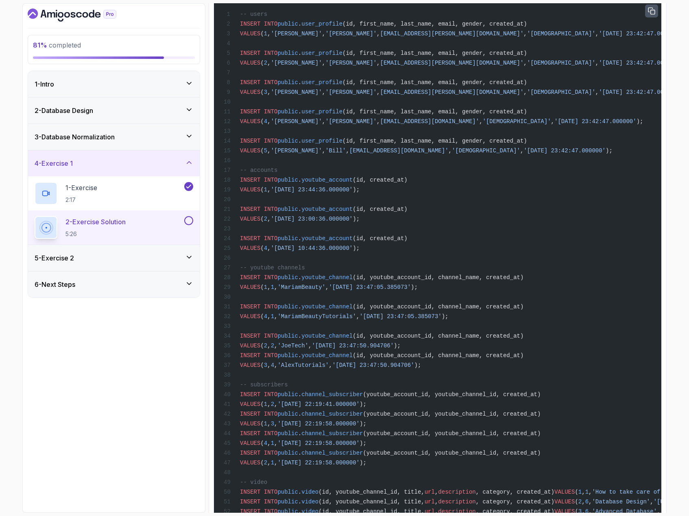
click at [648, 15] on icon "button" at bounding box center [651, 10] width 7 height 7
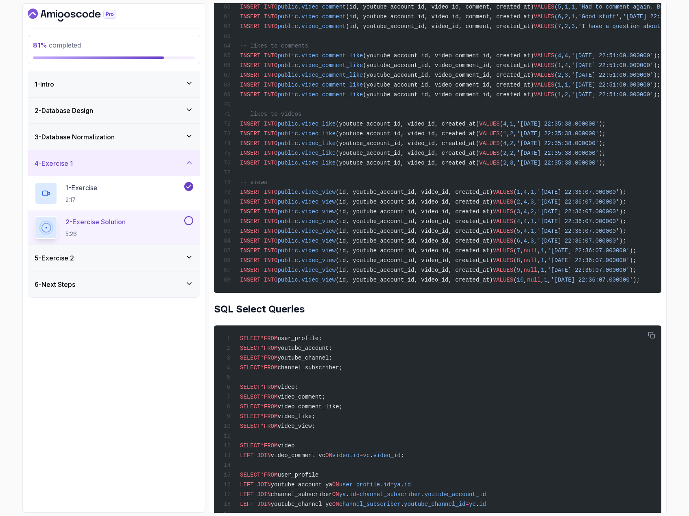
scroll to position [2154, 0]
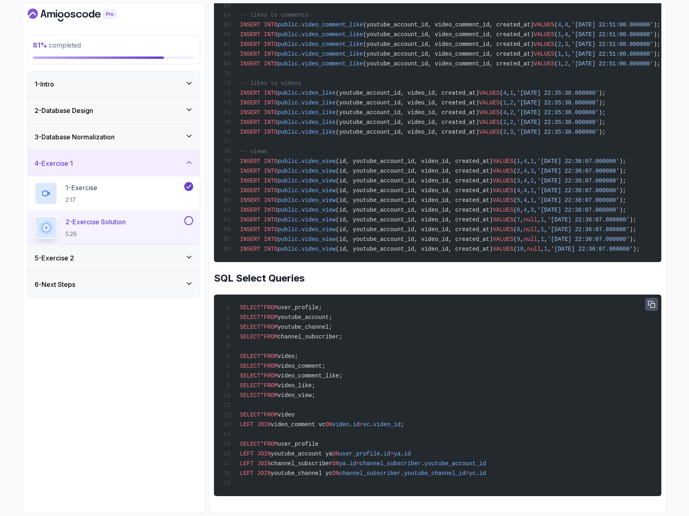
click at [652, 301] on icon "button" at bounding box center [651, 304] width 7 height 7
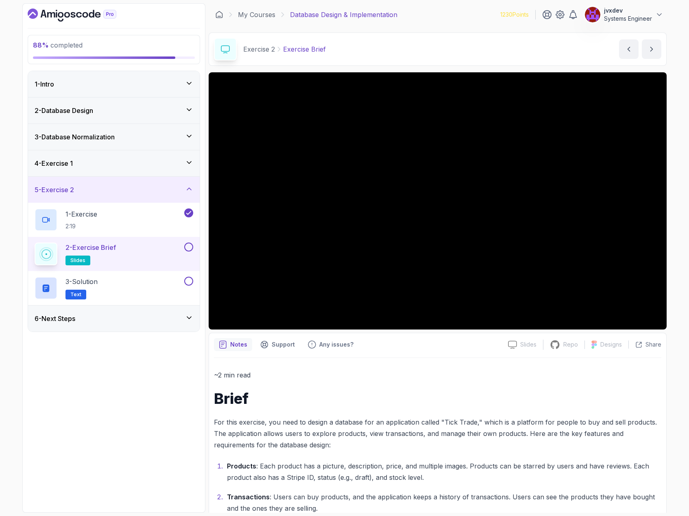
click at [185, 252] on button "2 - Exercise Brief slides" at bounding box center [114, 254] width 159 height 23
click at [188, 248] on button at bounding box center [188, 247] width 9 height 9
click at [142, 287] on div "3 - Solution Text" at bounding box center [109, 288] width 148 height 23
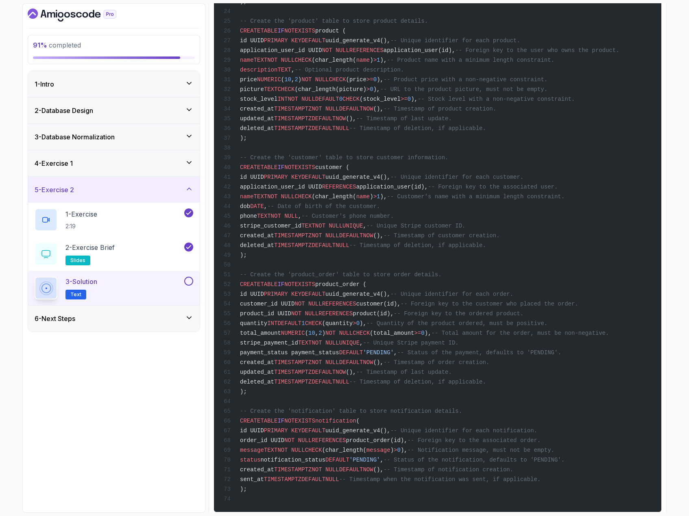
scroll to position [449, 0]
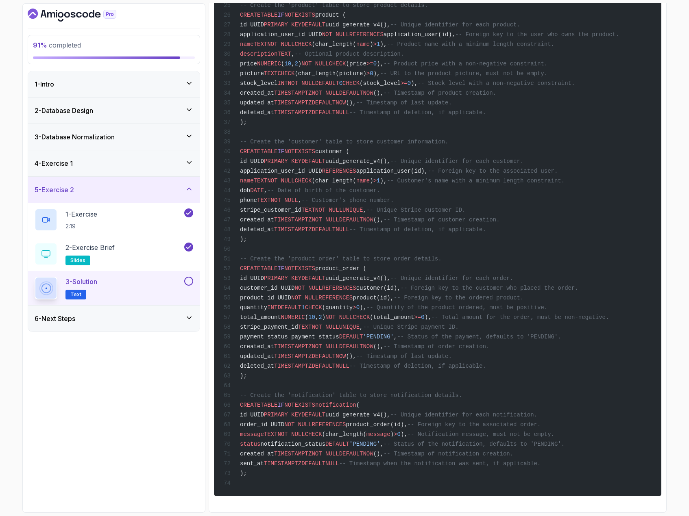
drag, startPoint x: 190, startPoint y: 283, endPoint x: 187, endPoint y: 303, distance: 20.5
click at [190, 283] on button at bounding box center [188, 281] width 9 height 9
click at [189, 317] on icon at bounding box center [189, 318] width 8 height 8
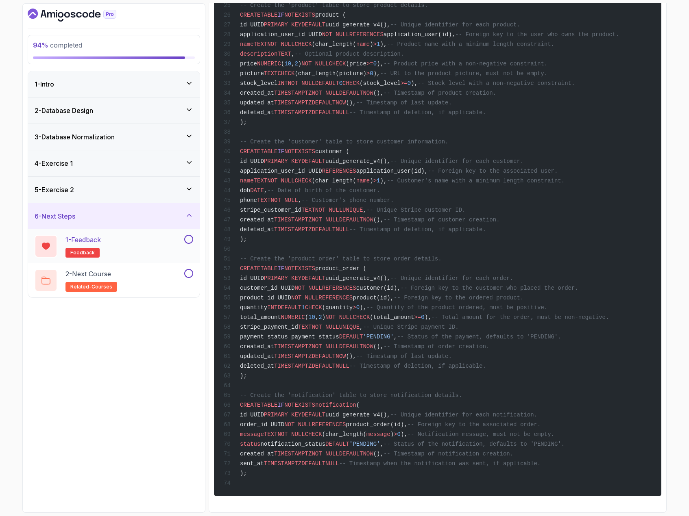
click at [151, 244] on div "1 - Feedback feedback" at bounding box center [109, 246] width 148 height 23
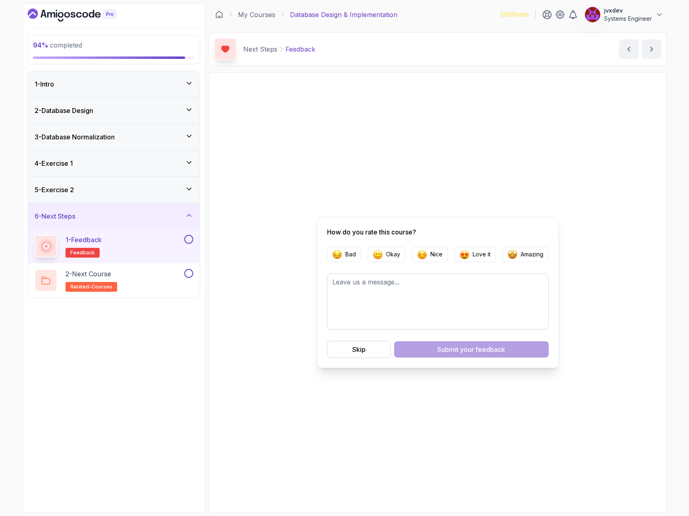
click at [189, 238] on button at bounding box center [188, 239] width 9 height 9
click at [336, 350] on button "Skip" at bounding box center [359, 349] width 64 height 17
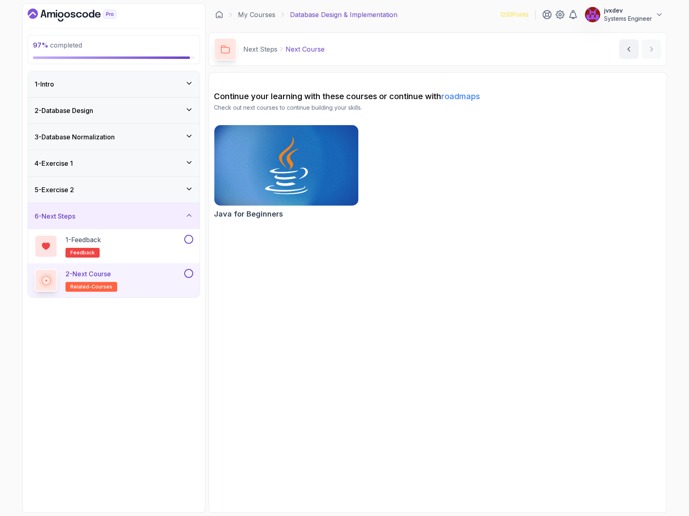
click at [187, 274] on button at bounding box center [188, 273] width 9 height 9
click at [183, 239] on div at bounding box center [188, 239] width 11 height 9
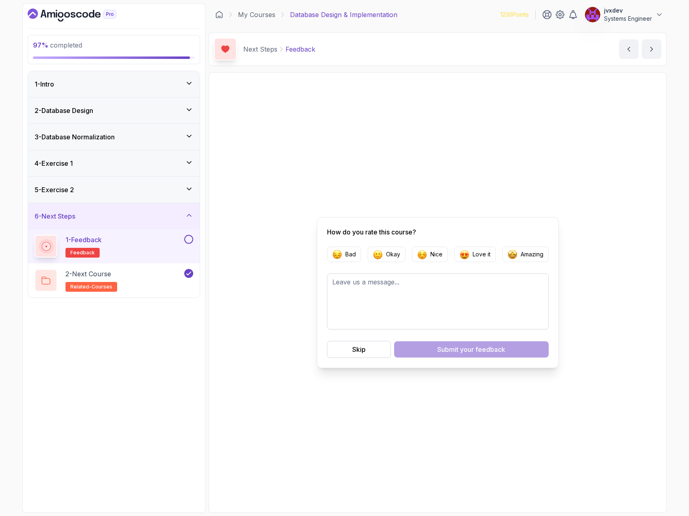
click at [187, 240] on button at bounding box center [188, 239] width 9 height 9
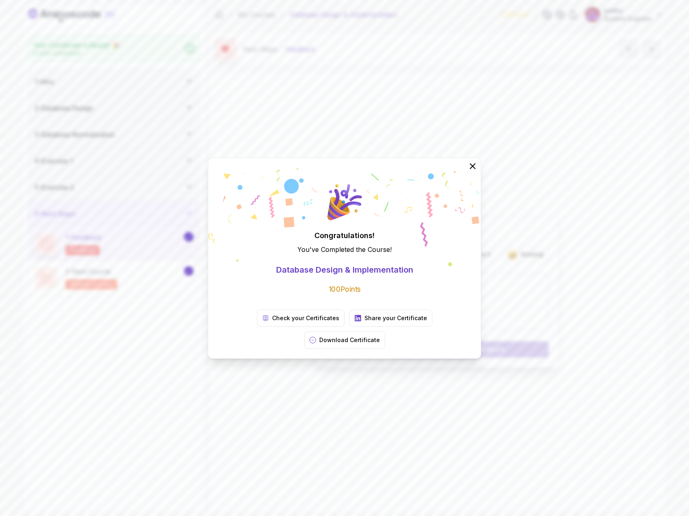
drag, startPoint x: 468, startPoint y: 179, endPoint x: 473, endPoint y: 176, distance: 5.3
click at [468, 171] on icon at bounding box center [472, 166] width 10 height 10
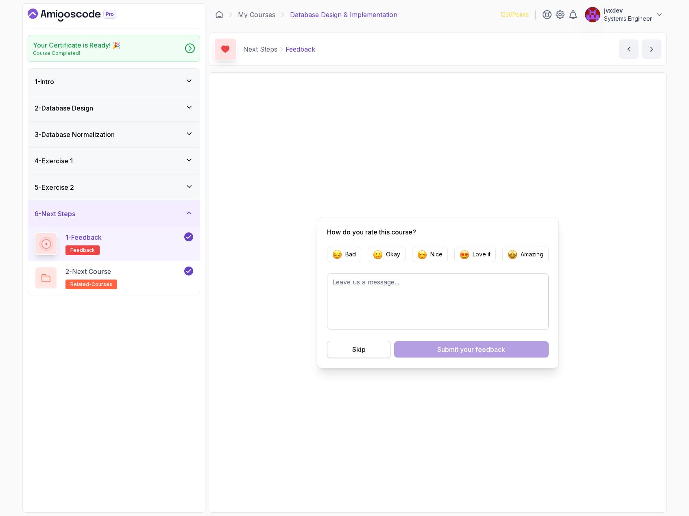
click at [361, 346] on div "Skip" at bounding box center [358, 350] width 13 height 10
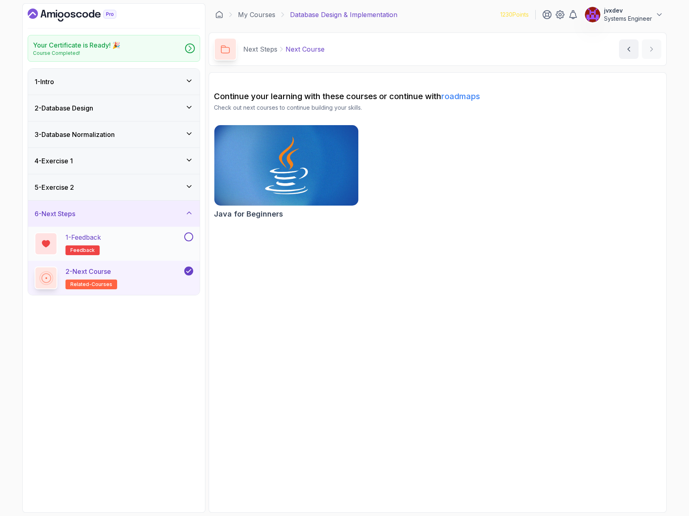
click at [191, 236] on button at bounding box center [188, 237] width 9 height 9
click at [371, 337] on section "Continue your learning with these courses or continue with roadmaps Check out n…" at bounding box center [438, 292] width 458 height 441
click at [261, 15] on link "My Courses" at bounding box center [256, 15] width 37 height 10
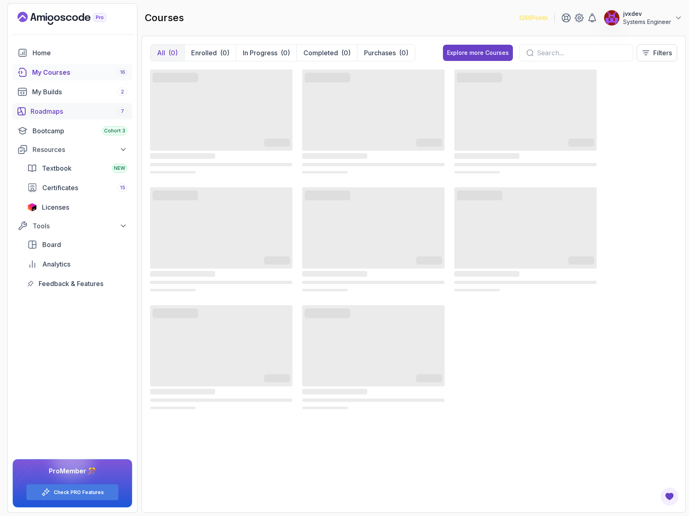
click at [61, 110] on div "Roadmaps 7" at bounding box center [78, 112] width 97 height 10
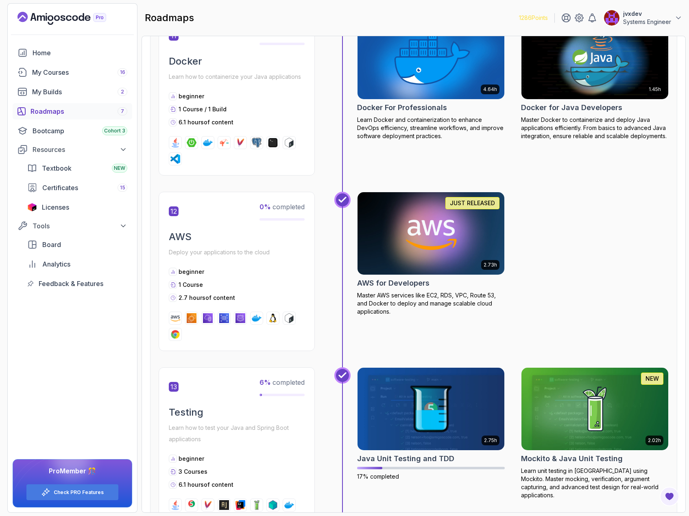
scroll to position [2154, 0]
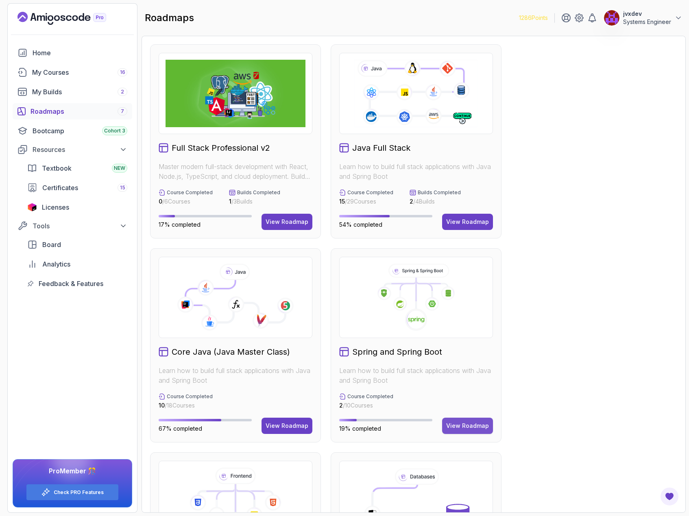
click at [483, 424] on div "View Roadmap" at bounding box center [467, 426] width 43 height 8
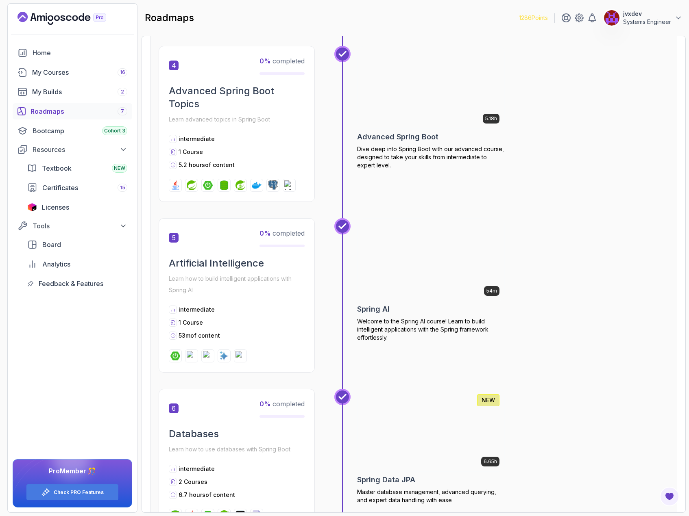
scroll to position [732, 0]
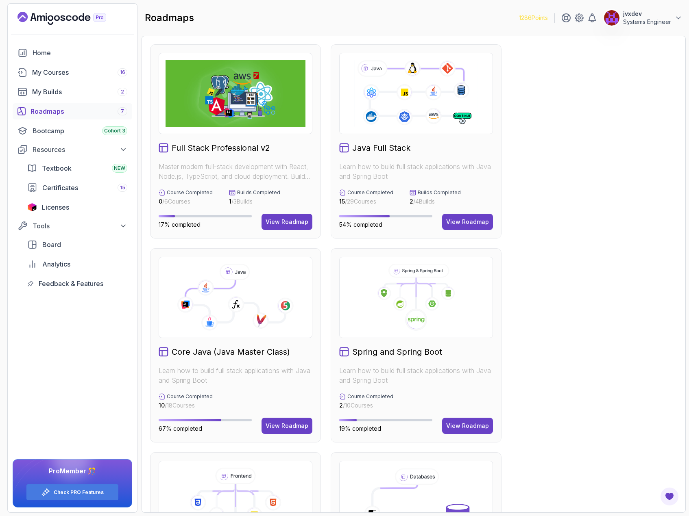
scroll to position [122, 0]
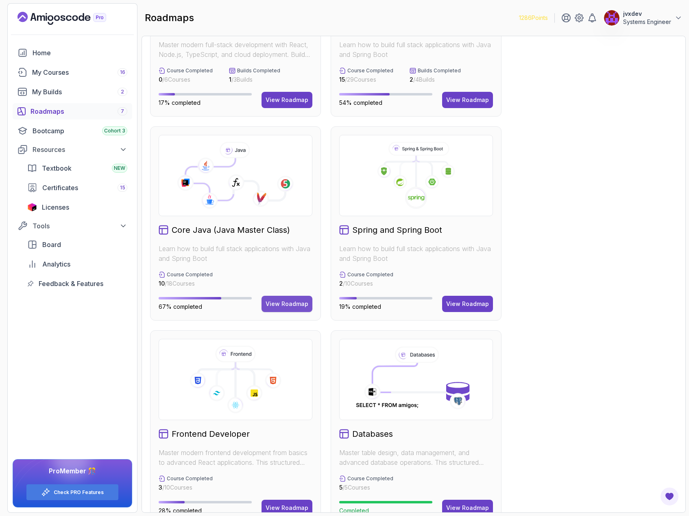
click at [294, 306] on div "View Roadmap" at bounding box center [286, 304] width 43 height 8
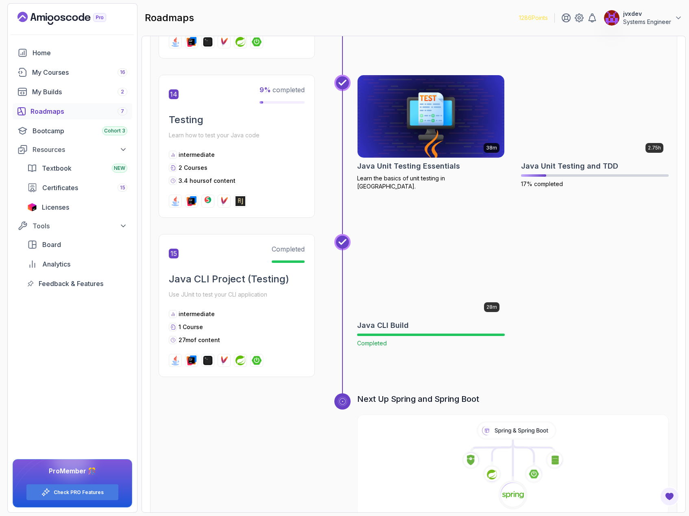
scroll to position [2432, 0]
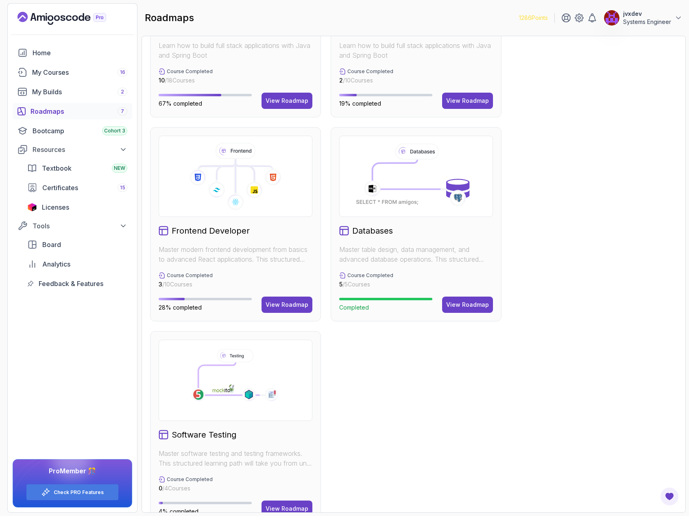
scroll to position [346, 0]
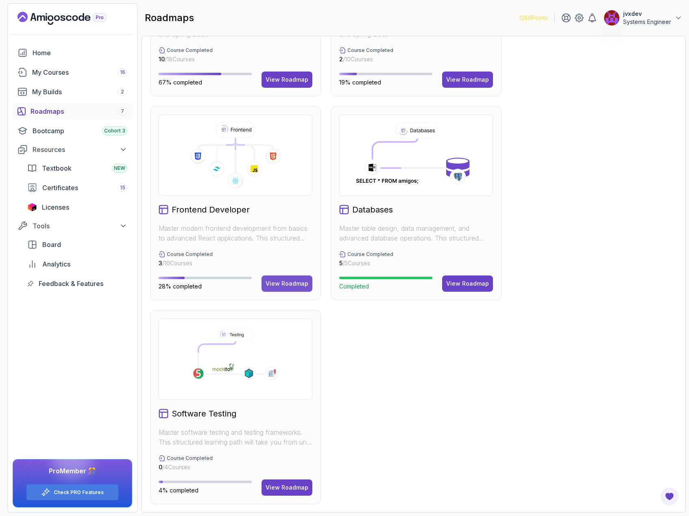
click at [301, 285] on div "View Roadmap" at bounding box center [286, 284] width 43 height 8
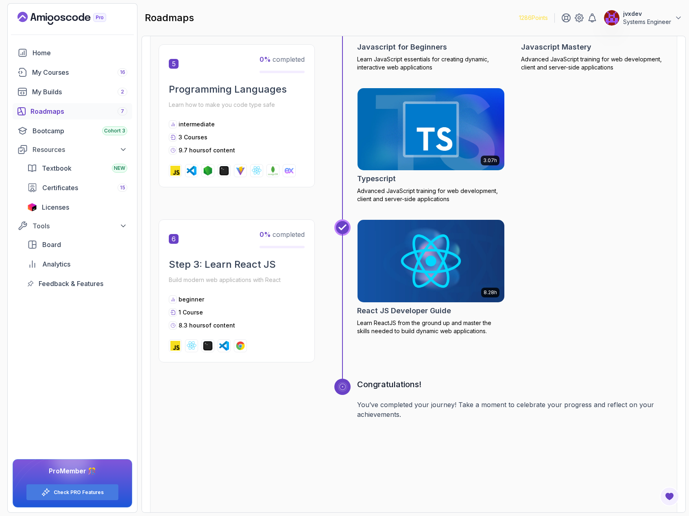
scroll to position [962, 0]
